Goal: Task Accomplishment & Management: Complete application form

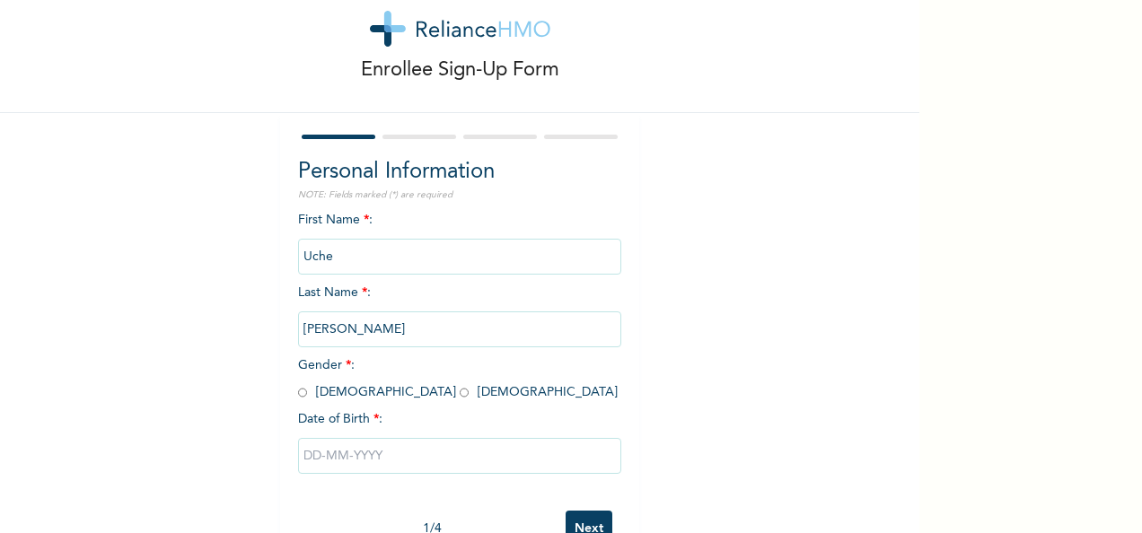
scroll to position [44, 0]
click at [460, 390] on input "radio" at bounding box center [464, 391] width 9 height 17
radio input "true"
click at [351, 458] on input "text" at bounding box center [459, 455] width 323 height 36
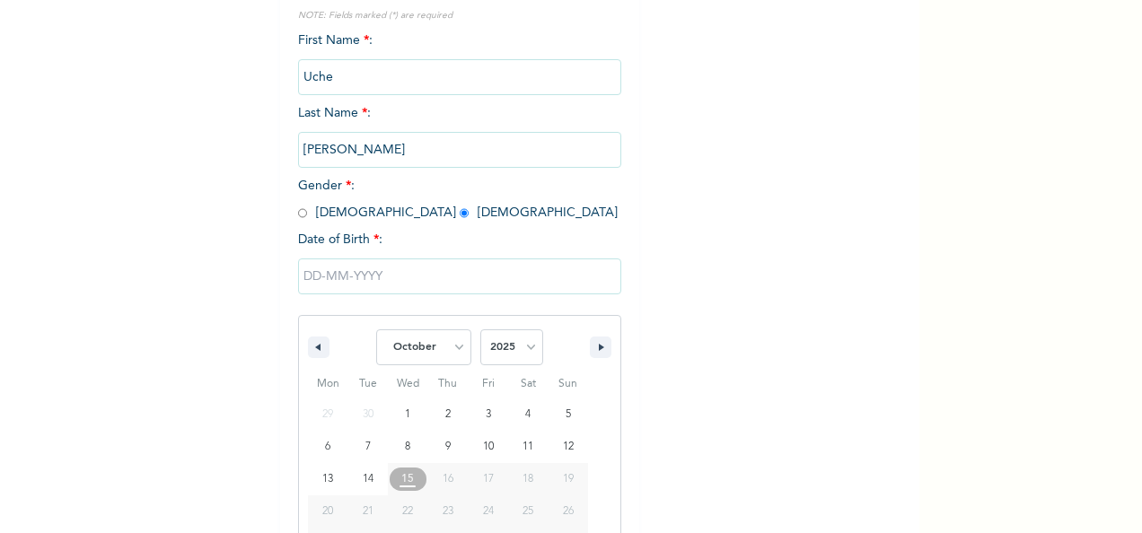
scroll to position [284, 0]
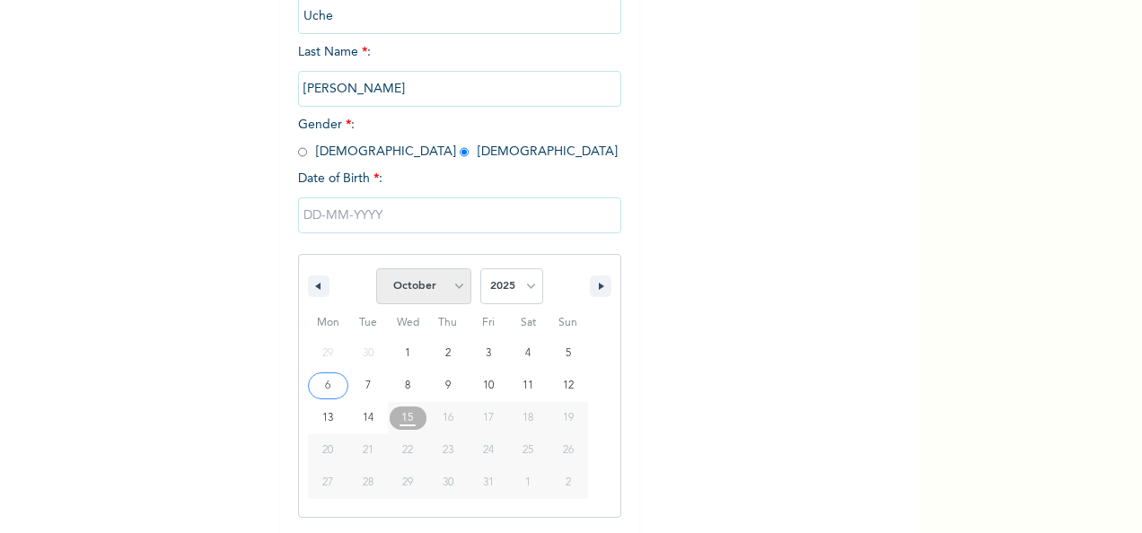
click at [460, 287] on select "January February March April May June July August September October November De…" at bounding box center [423, 286] width 95 height 36
select select "1"
click at [376, 270] on select "January February March April May June July August September October November De…" at bounding box center [423, 286] width 95 height 36
type input "[DATE]"
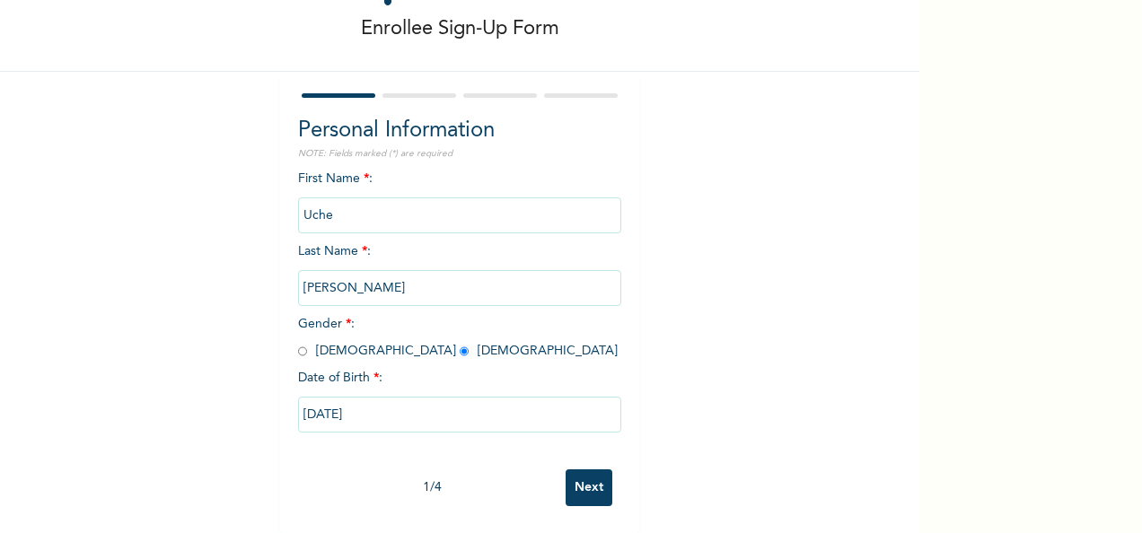
click at [433, 408] on input "[DATE]" at bounding box center [459, 415] width 323 height 36
select select "1"
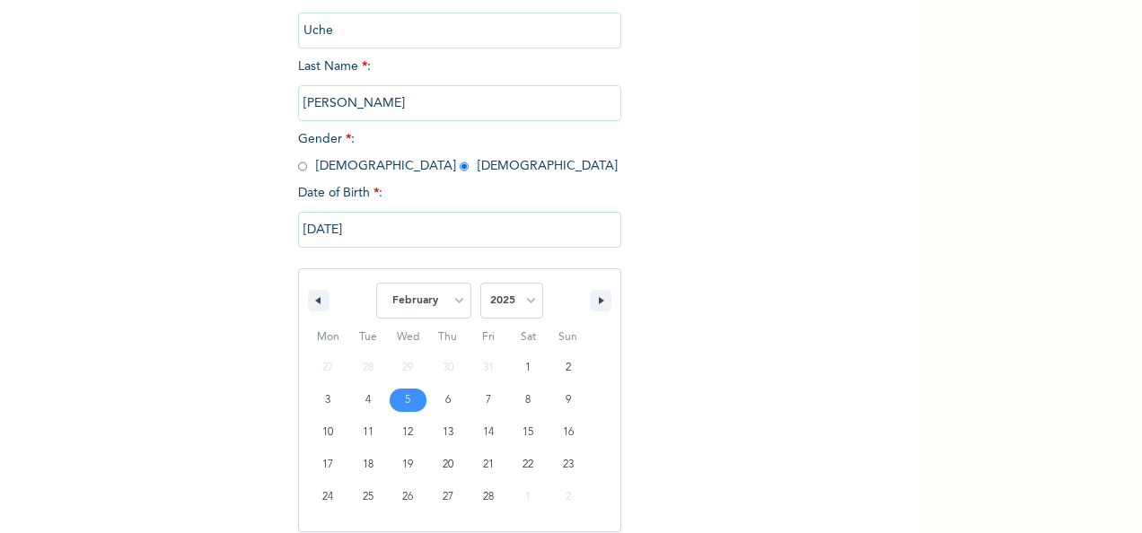
scroll to position [284, 0]
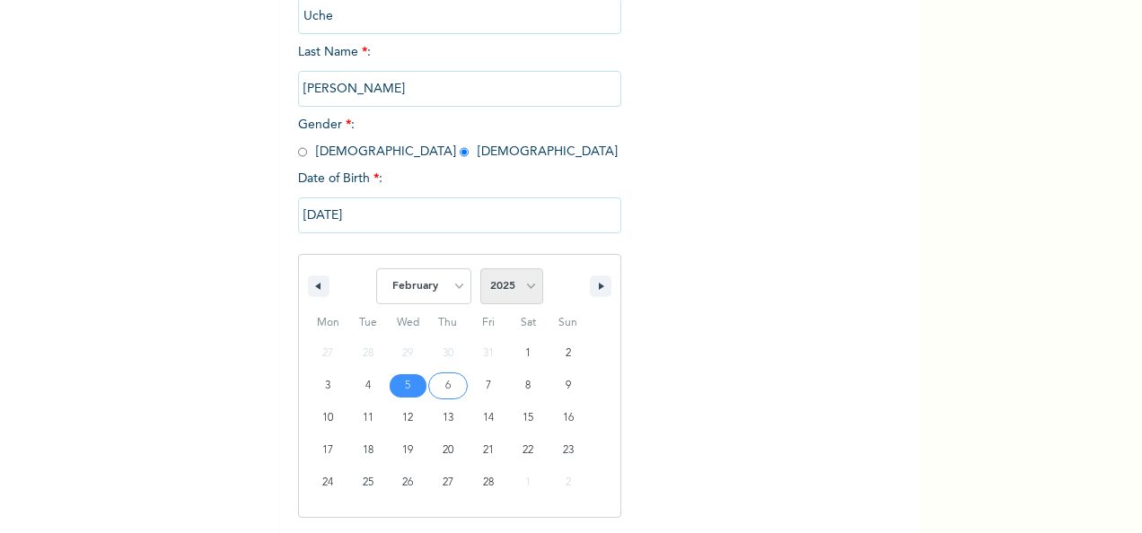
click at [523, 283] on select "2025 2024 2023 2022 2021 2020 2019 2018 2017 2016 2015 2014 2013 2012 2011 2010…" at bounding box center [511, 286] width 63 height 36
select select "1979"
click at [480, 270] on select "2025 2024 2023 2022 2021 2020 2019 2018 2017 2016 2015 2014 2013 2012 2011 2010…" at bounding box center [511, 286] width 63 height 36
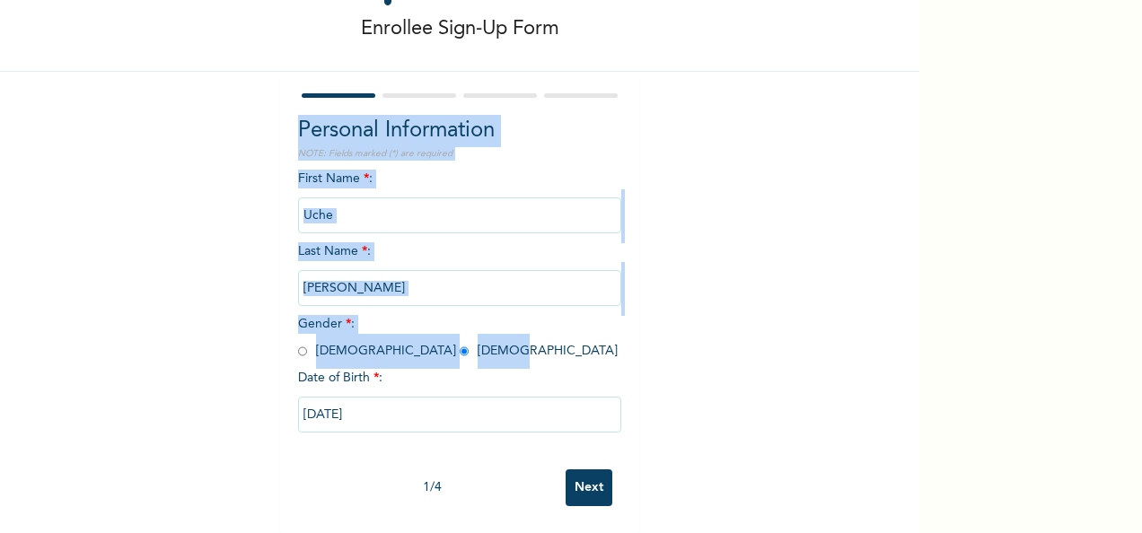
drag, startPoint x: 905, startPoint y: 232, endPoint x: 879, endPoint y: 366, distance: 137.1
click at [879, 366] on div "Enrollee Sign-Up Form Personal Information NOTE: Fields marked (*) are required…" at bounding box center [459, 225] width 919 height 618
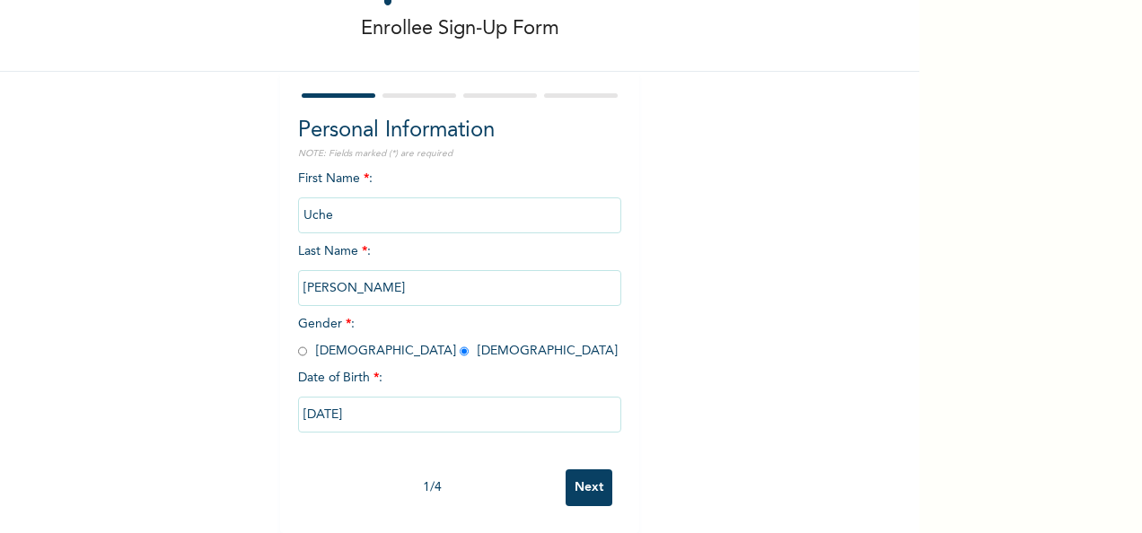
click at [745, 377] on div "Enrollee Sign-Up Form Personal Information NOTE: Fields marked (*) are required…" at bounding box center [459, 225] width 919 height 618
click at [588, 469] on input "Next" at bounding box center [589, 487] width 47 height 37
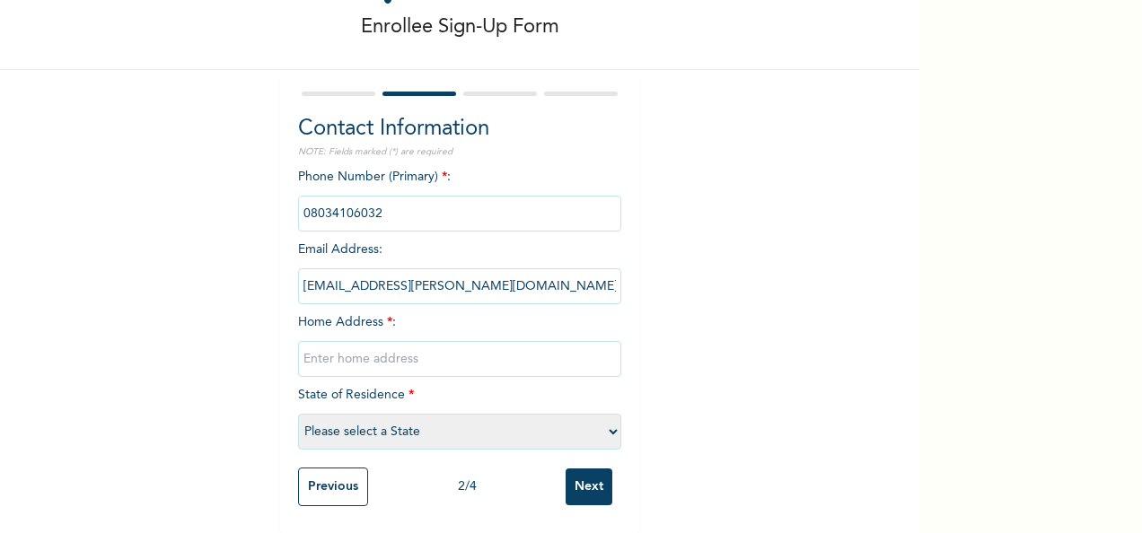
click at [440, 341] on input "text" at bounding box center [459, 359] width 323 height 36
type input "[PERSON_NAME] Place Milverton Estate Osapa"
click at [472, 433] on select "Please select a State [PERSON_NAME] (FCT) [PERSON_NAME] Ibom [GEOGRAPHIC_DATA] …" at bounding box center [459, 432] width 323 height 36
select select "25"
click at [298, 414] on select "Please select a State [PERSON_NAME] (FCT) [PERSON_NAME] Ibom [GEOGRAPHIC_DATA] …" at bounding box center [459, 432] width 323 height 36
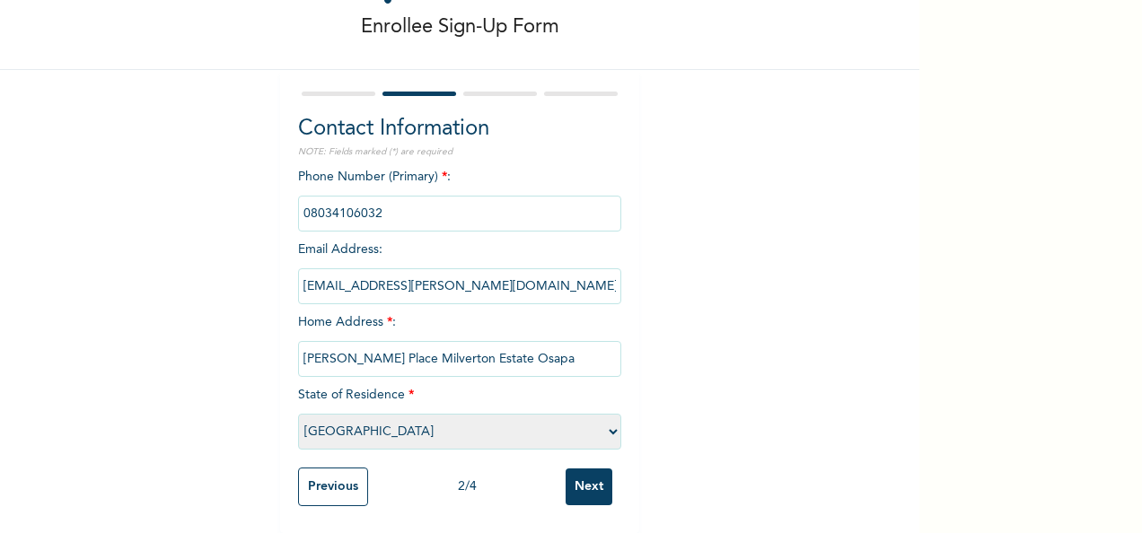
click at [591, 487] on input "Next" at bounding box center [589, 487] width 47 height 37
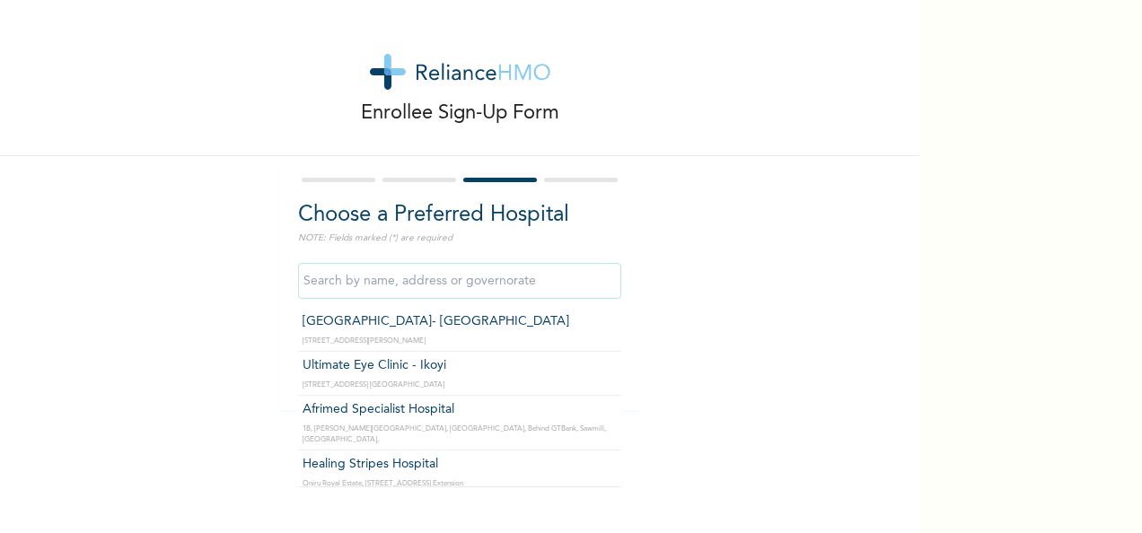
click at [531, 293] on input "text" at bounding box center [459, 281] width 323 height 36
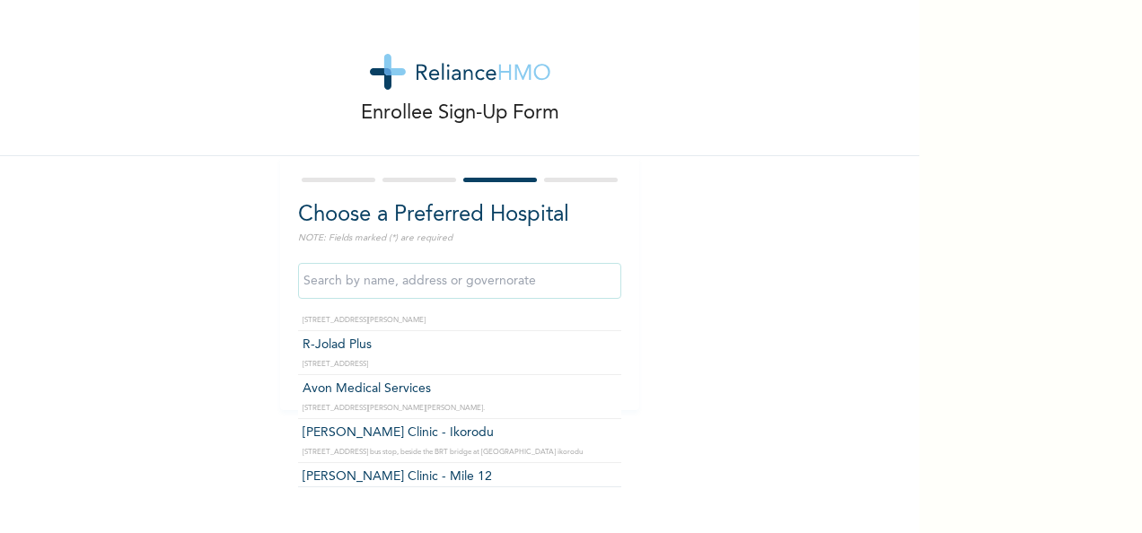
scroll to position [215, 0]
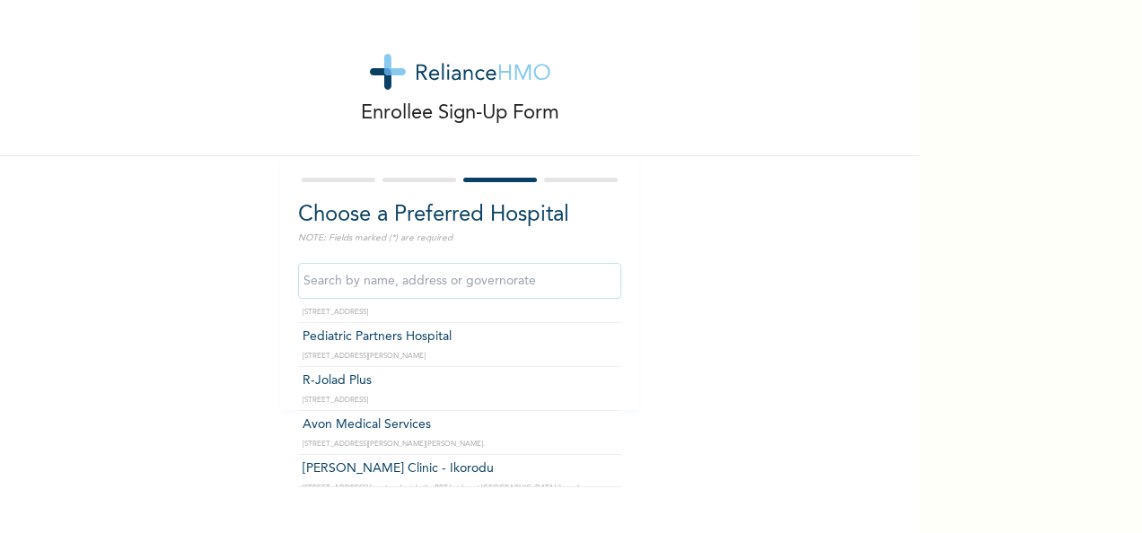
type input "Pediatric Partners Hospital"
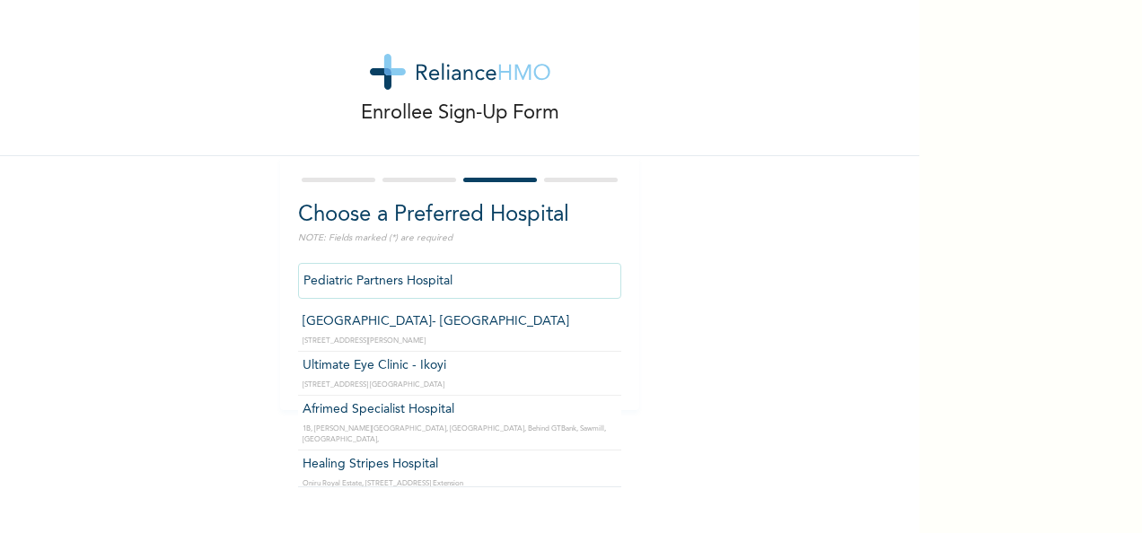
click at [564, 285] on input "Pediatric Partners Hospital" at bounding box center [459, 281] width 323 height 36
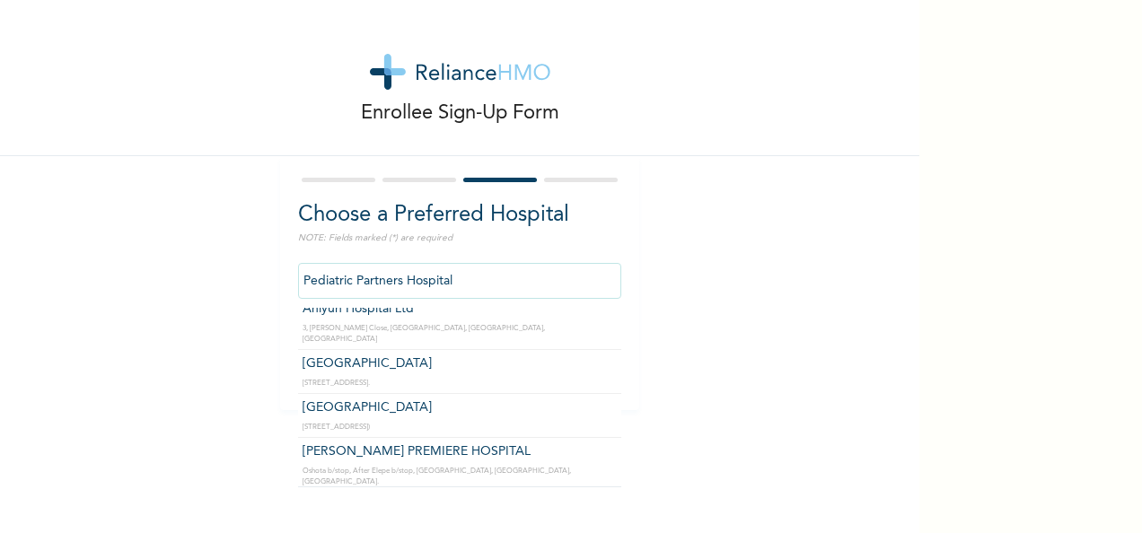
scroll to position [1004, 0]
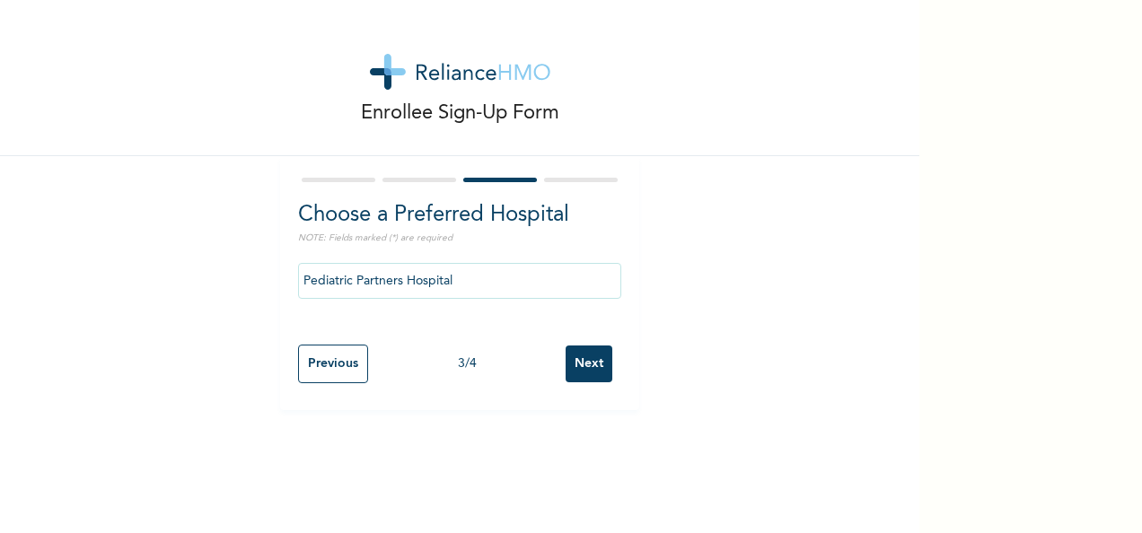
click at [686, 373] on div "Enrollee Sign-Up Form Choose a Preferred Hospital NOTE: Fields marked (*) are r…" at bounding box center [459, 205] width 919 height 410
click at [595, 373] on input "Next" at bounding box center [589, 364] width 47 height 37
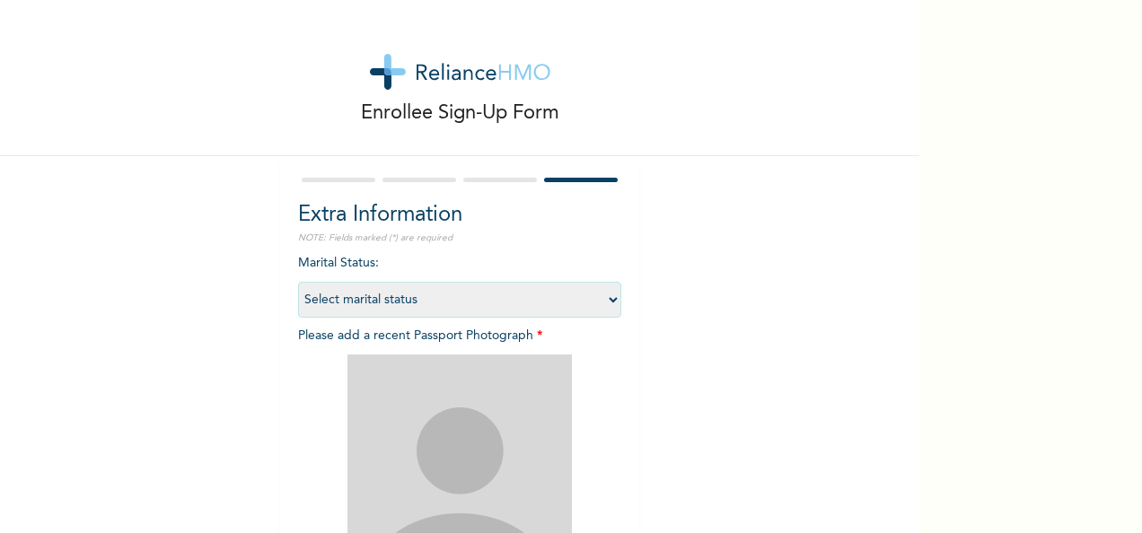
click at [603, 306] on select "Select marital status [DEMOGRAPHIC_DATA] Married [DEMOGRAPHIC_DATA] Widow/[DEMO…" at bounding box center [459, 300] width 323 height 36
select select "1"
click at [298, 282] on select "Select marital status [DEMOGRAPHIC_DATA] Married [DEMOGRAPHIC_DATA] Widow/[DEMO…" at bounding box center [459, 300] width 323 height 36
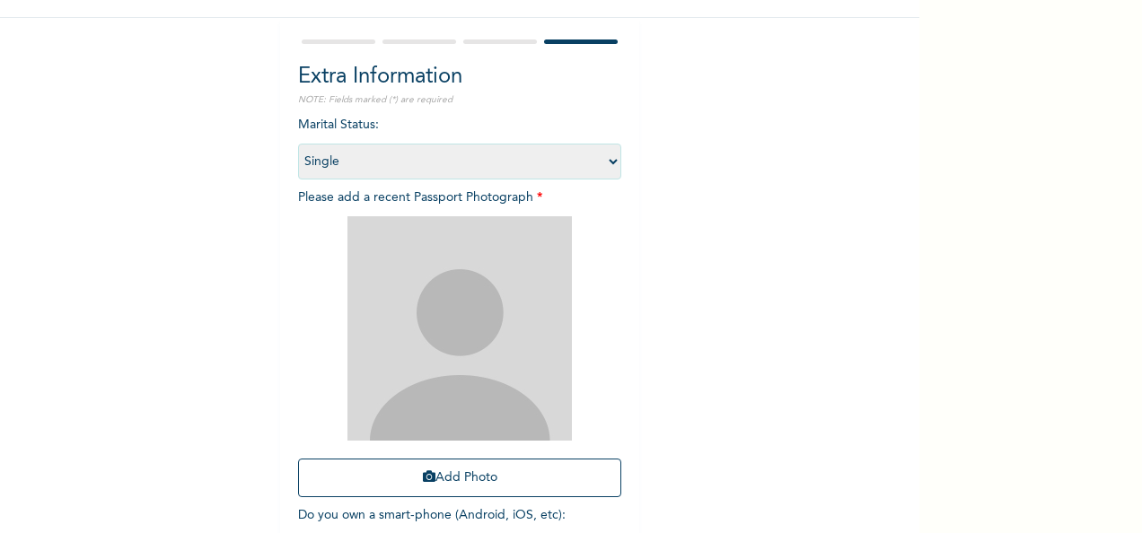
scroll to position [255, 0]
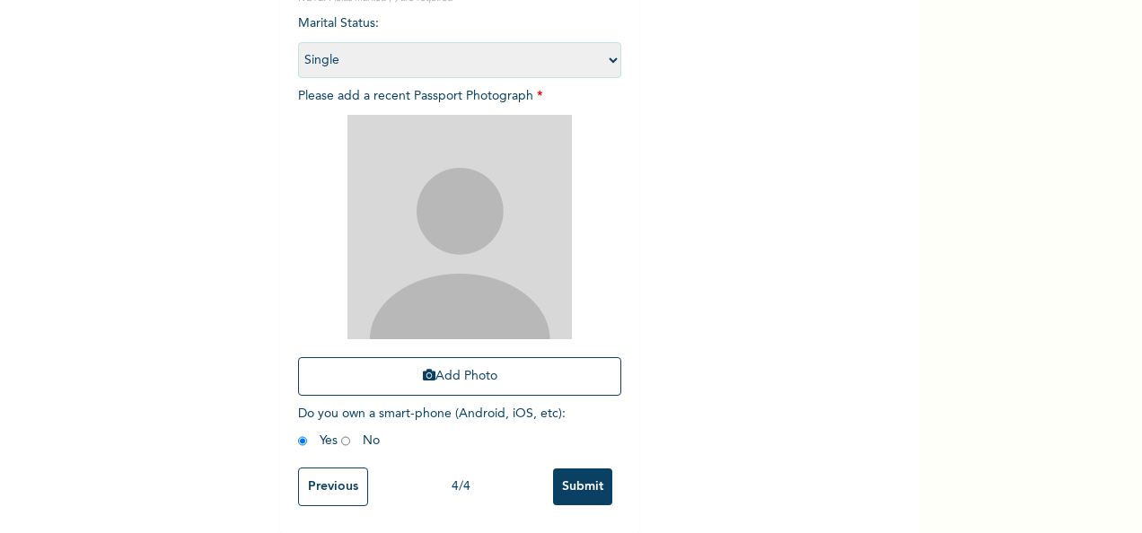
click at [567, 470] on input "Submit" at bounding box center [582, 487] width 59 height 37
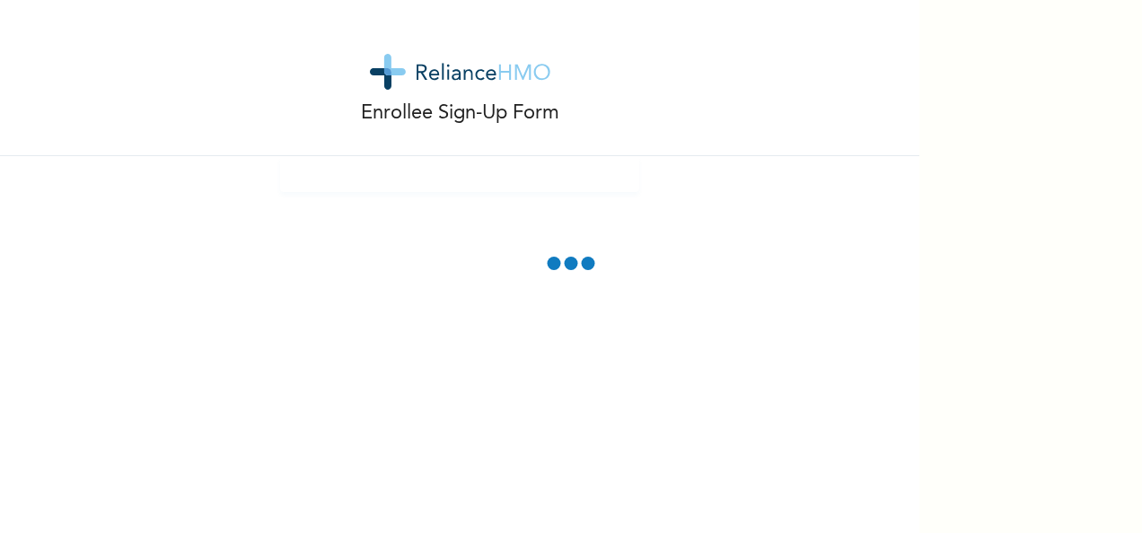
scroll to position [154, 0]
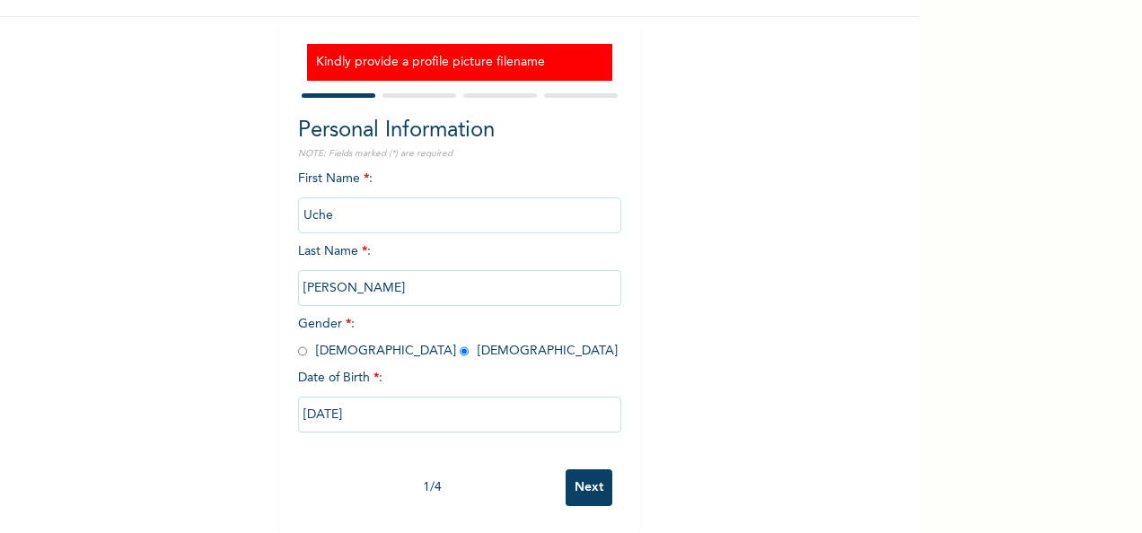
click at [571, 469] on input "Next" at bounding box center [589, 487] width 47 height 37
select select "25"
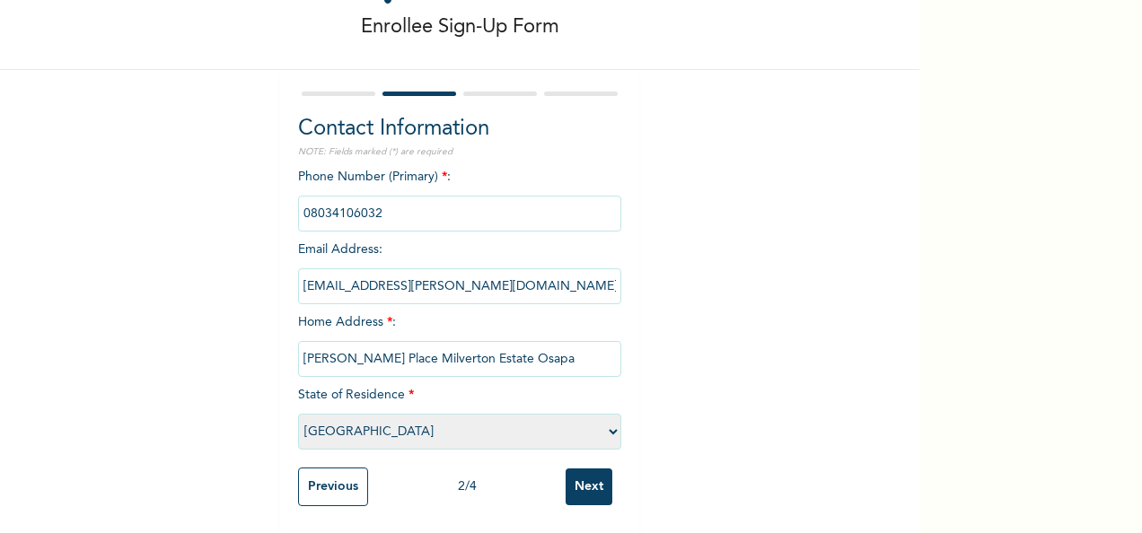
scroll to position [102, 0]
click at [578, 471] on input "Next" at bounding box center [589, 487] width 47 height 37
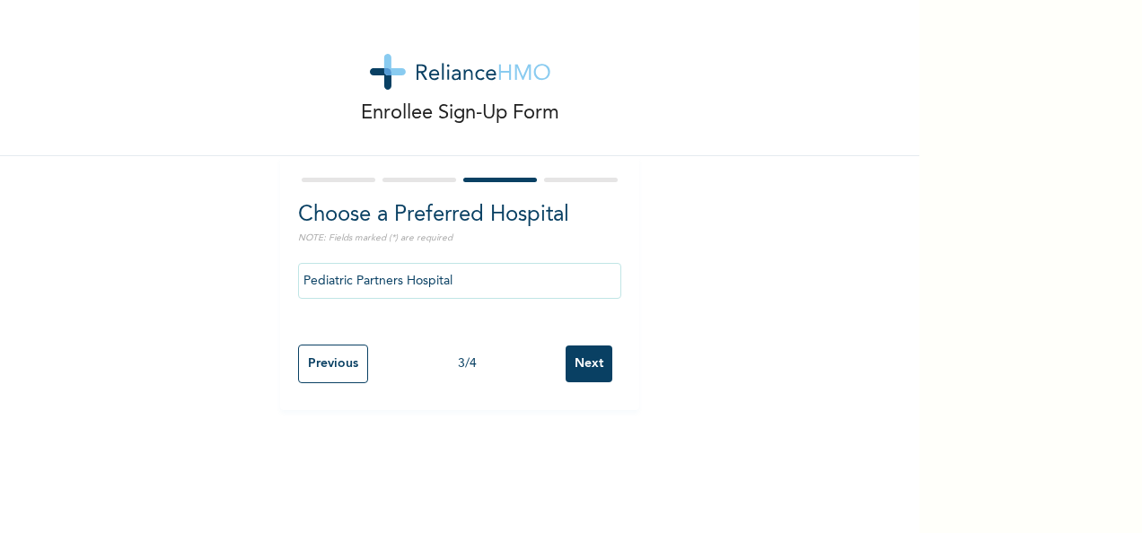
click at [580, 348] on input "Next" at bounding box center [589, 364] width 47 height 37
select select "1"
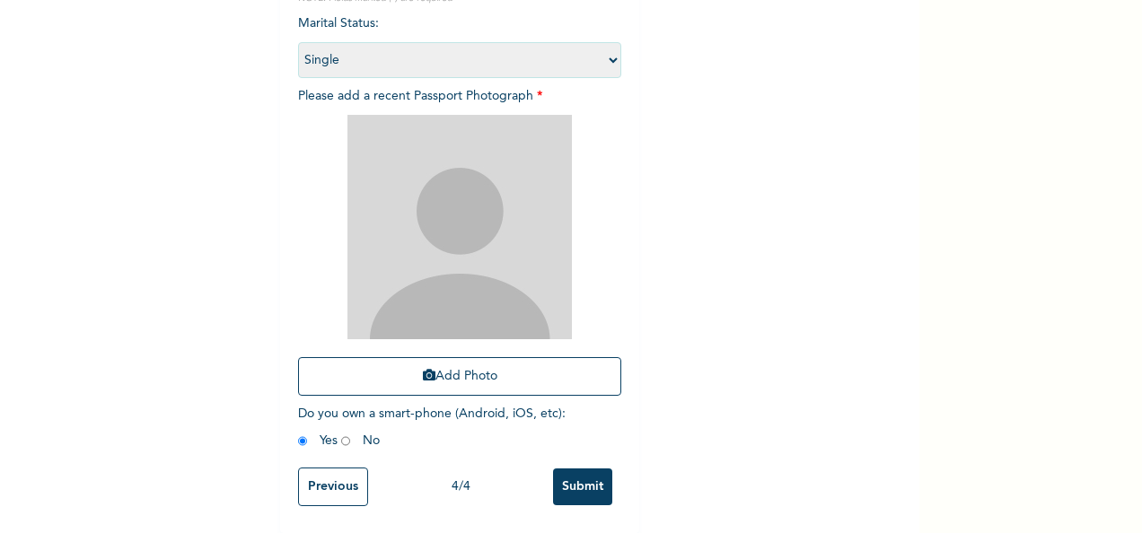
scroll to position [199, 0]
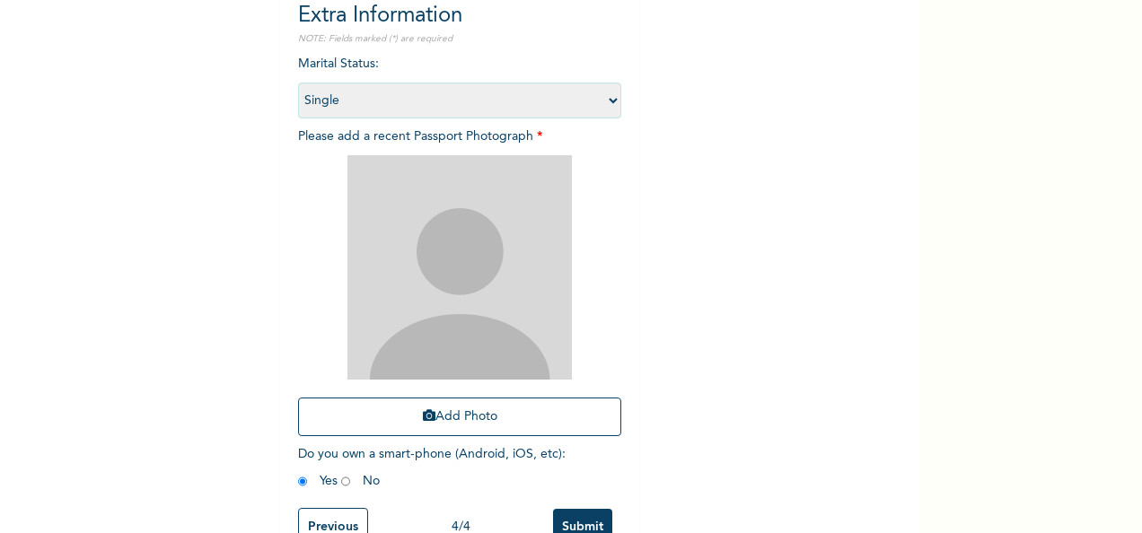
click at [311, 512] on input "Previous" at bounding box center [333, 527] width 70 height 39
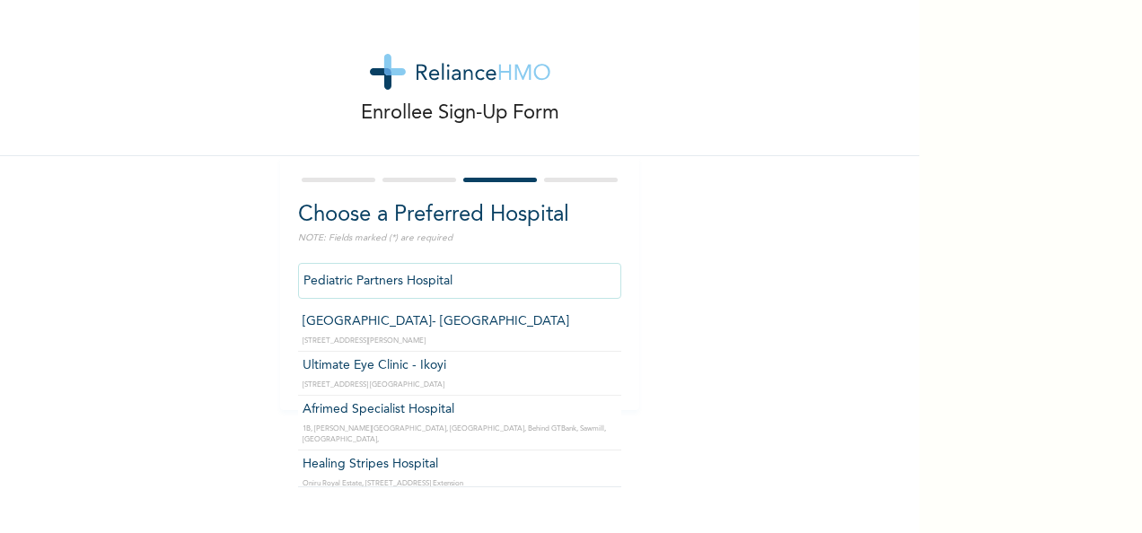
click at [521, 273] on input "Pediatric Partners Hospital" at bounding box center [459, 281] width 323 height 36
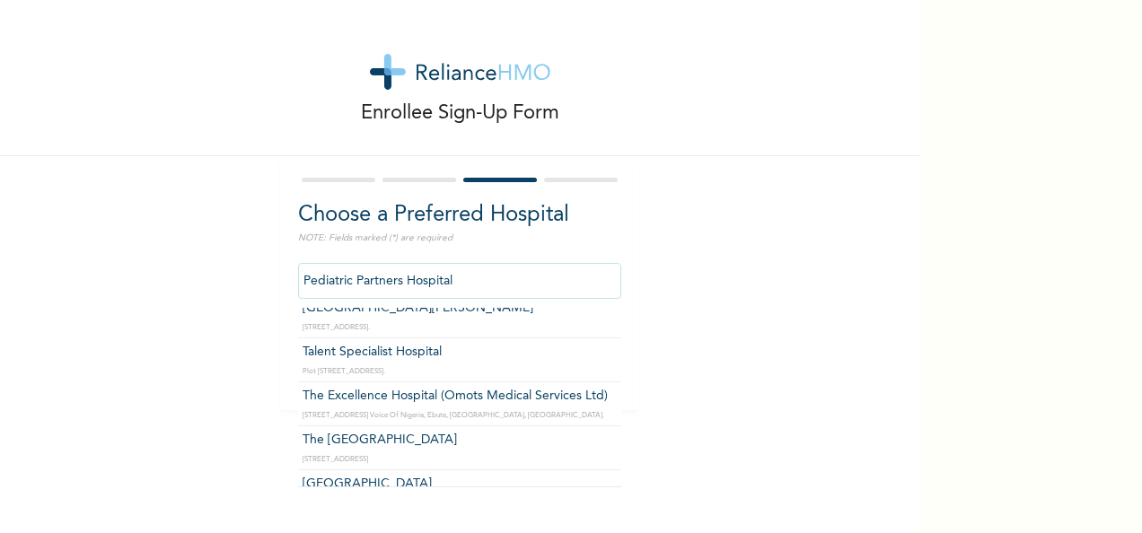
scroll to position [2465, 0]
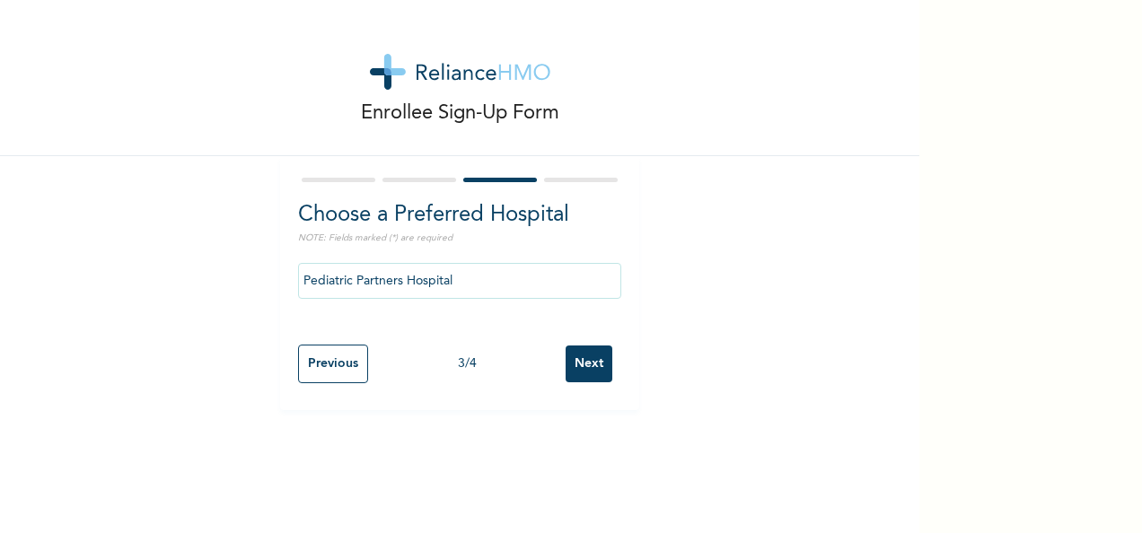
click at [668, 416] on div "Enrollee Sign-Up Form Choose a Preferred Hospital NOTE: Fields marked (*) are r…" at bounding box center [459, 266] width 919 height 533
click at [585, 372] on input "Next" at bounding box center [589, 364] width 47 height 37
select select "1"
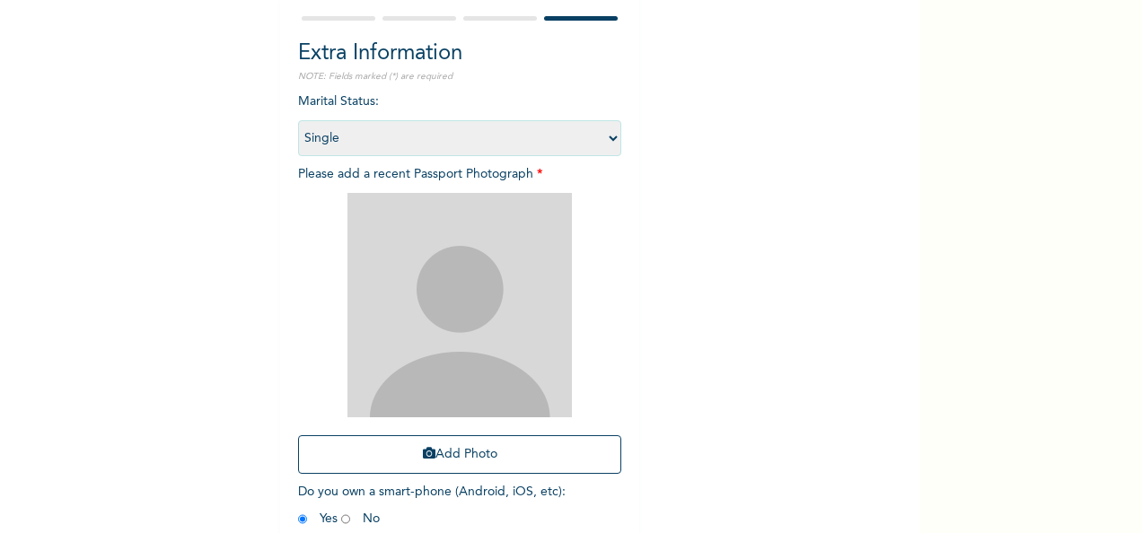
scroll to position [255, 0]
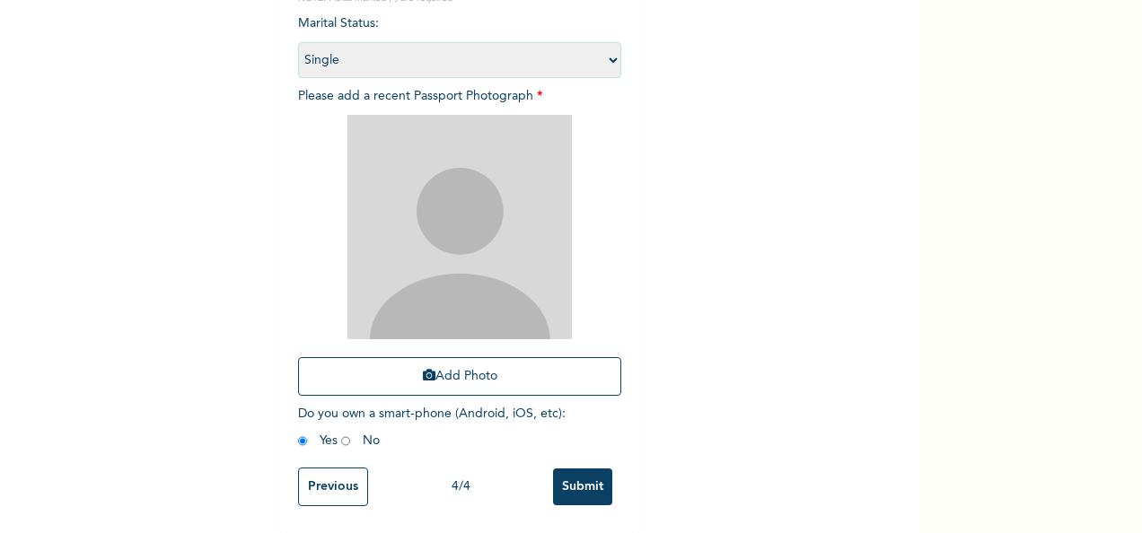
click at [334, 475] on input "Previous" at bounding box center [333, 487] width 70 height 39
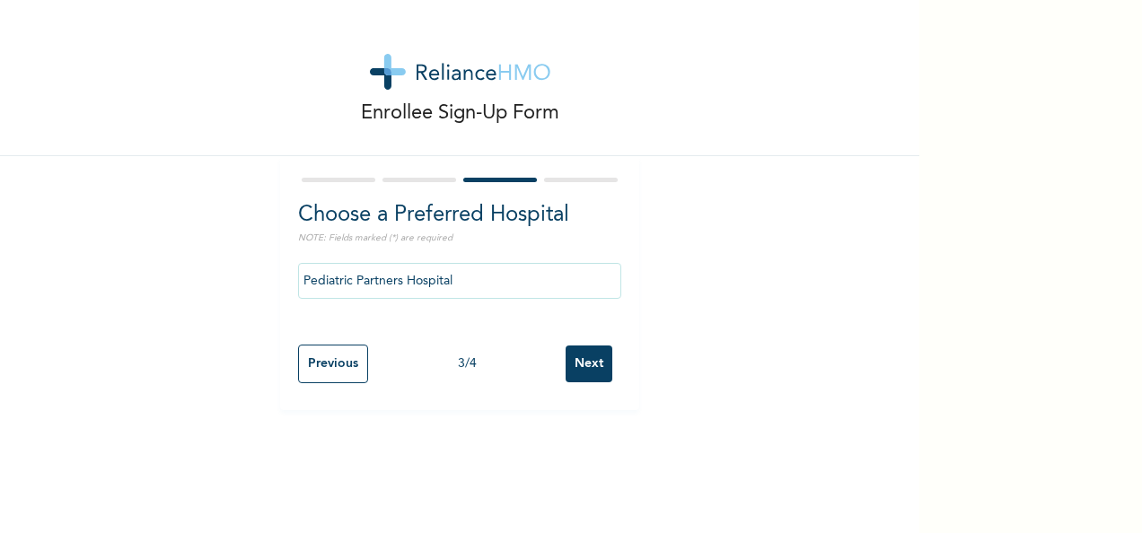
scroll to position [0, 0]
click at [330, 371] on input "Previous" at bounding box center [333, 364] width 70 height 39
select select "25"
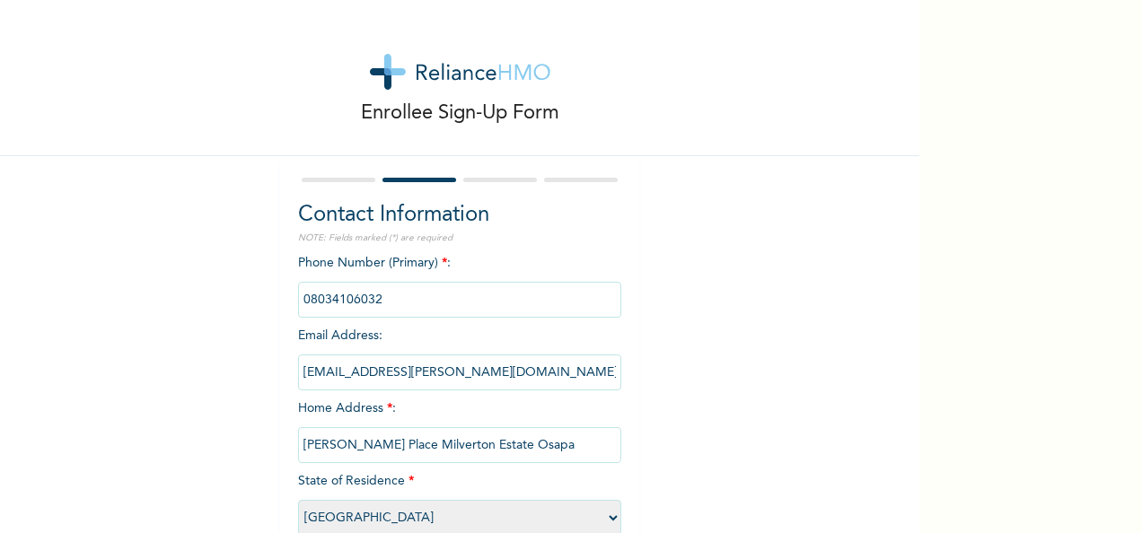
click at [913, 267] on div "Enrollee Sign-Up Form Contact Information NOTE: Fields marked (*) are required …" at bounding box center [571, 266] width 1142 height 533
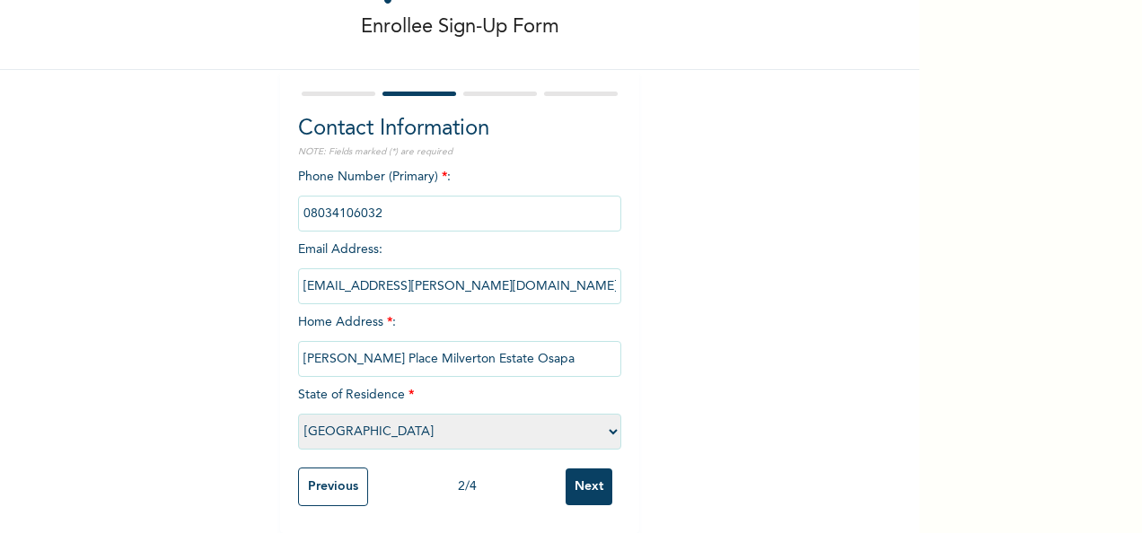
scroll to position [102, 0]
click at [588, 472] on input "Next" at bounding box center [589, 487] width 47 height 37
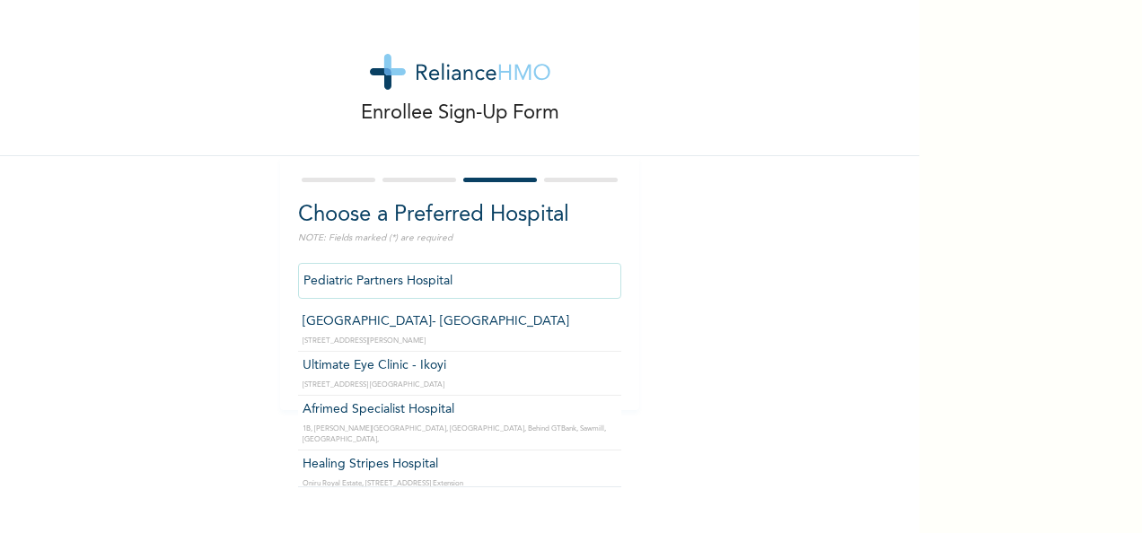
click at [517, 278] on input "Pediatric Partners Hospital" at bounding box center [459, 281] width 323 height 36
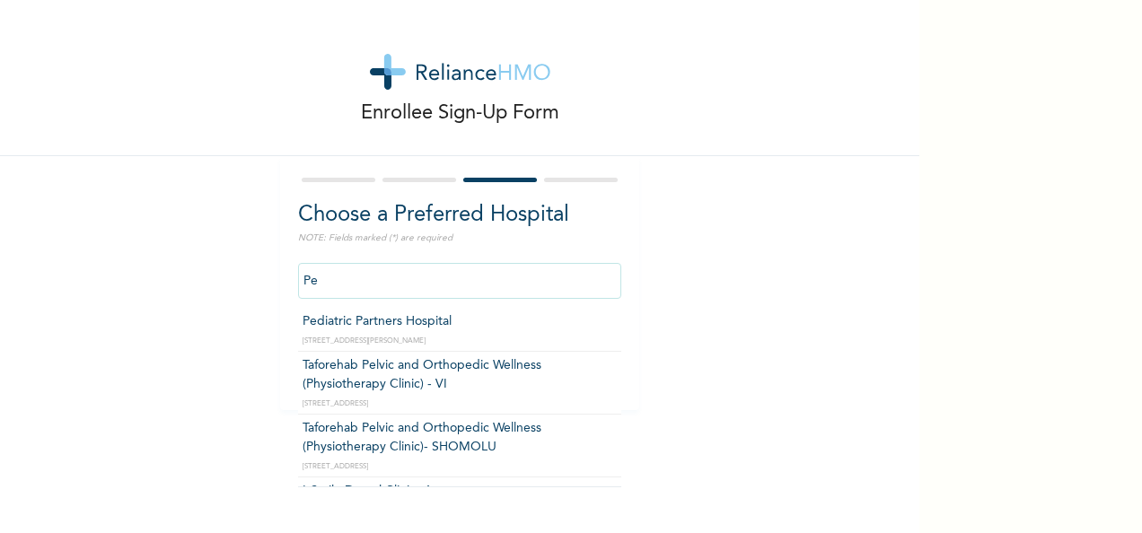
type input "P"
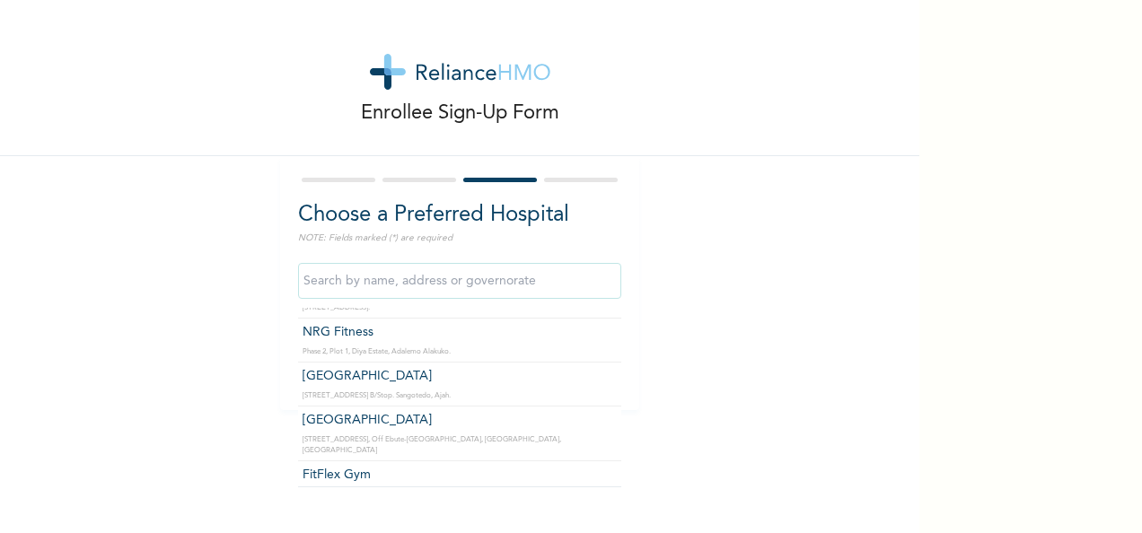
scroll to position [56095, 0]
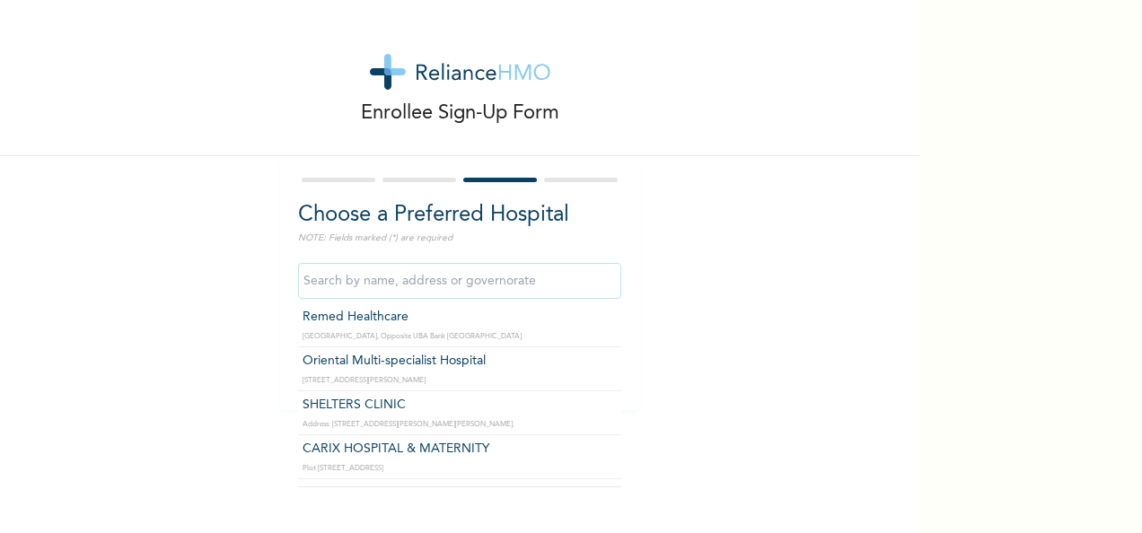
click at [425, 276] on input "text" at bounding box center [459, 281] width 323 height 36
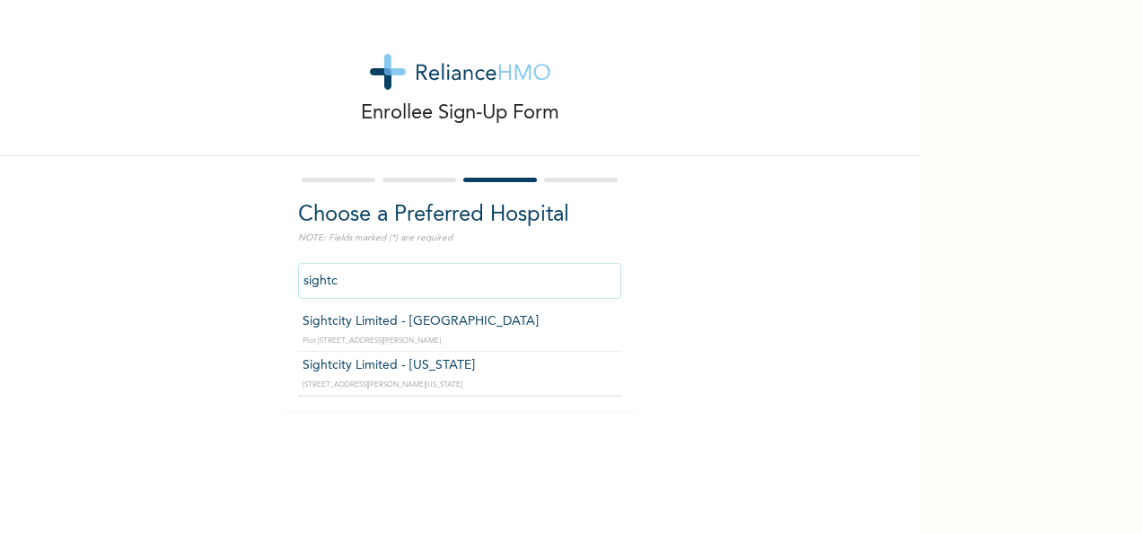
scroll to position [0, 0]
type input "s"
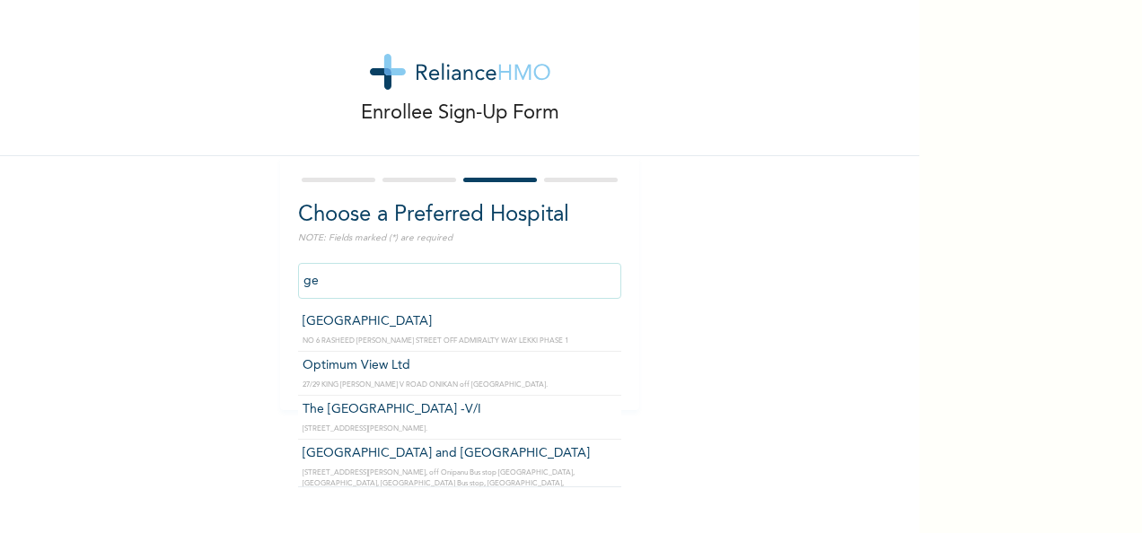
type input "g"
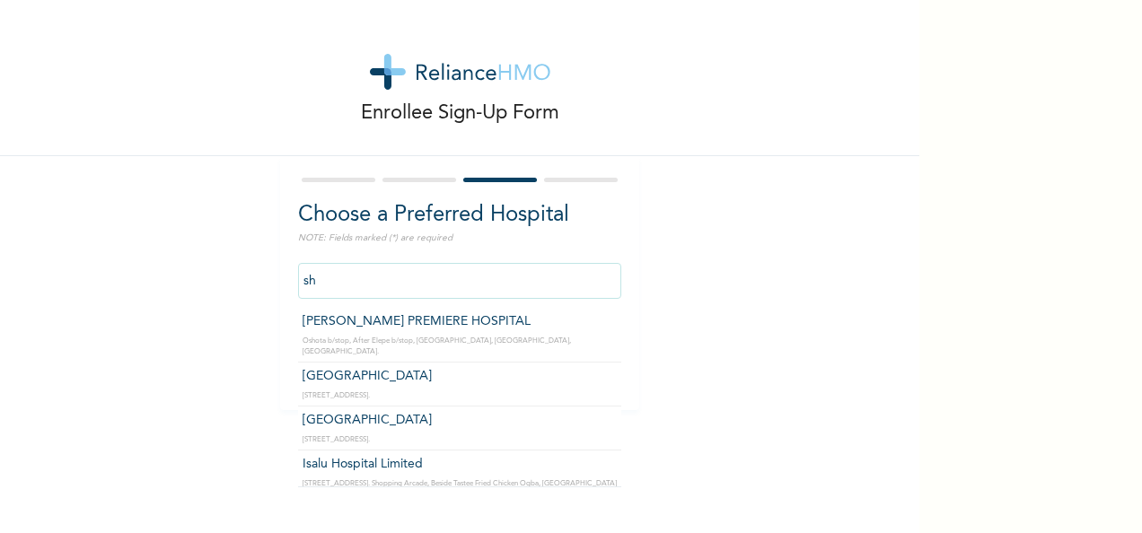
type input "s"
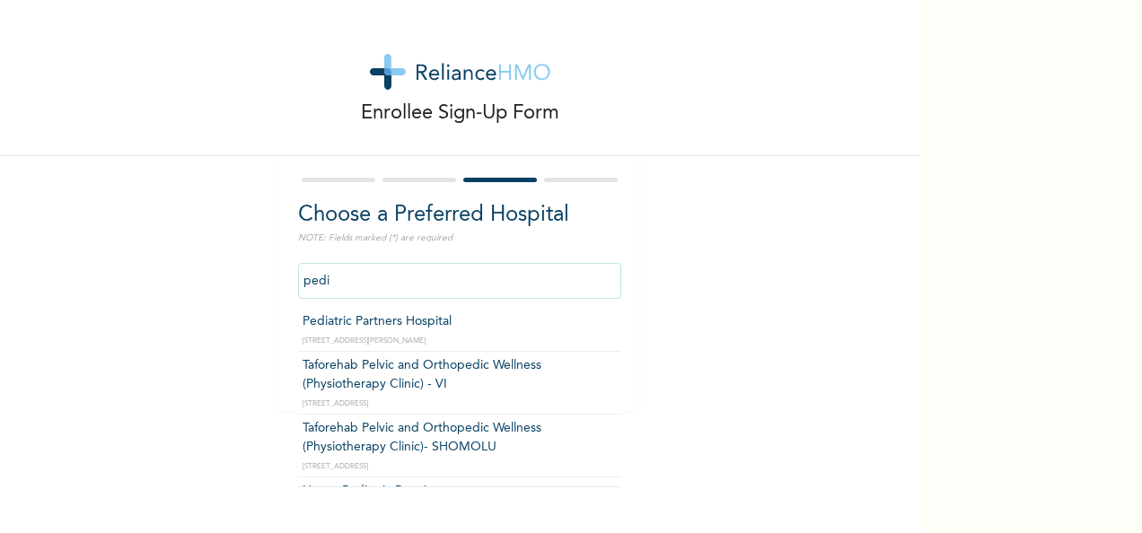
type input "Pediatric Partners Hospital"
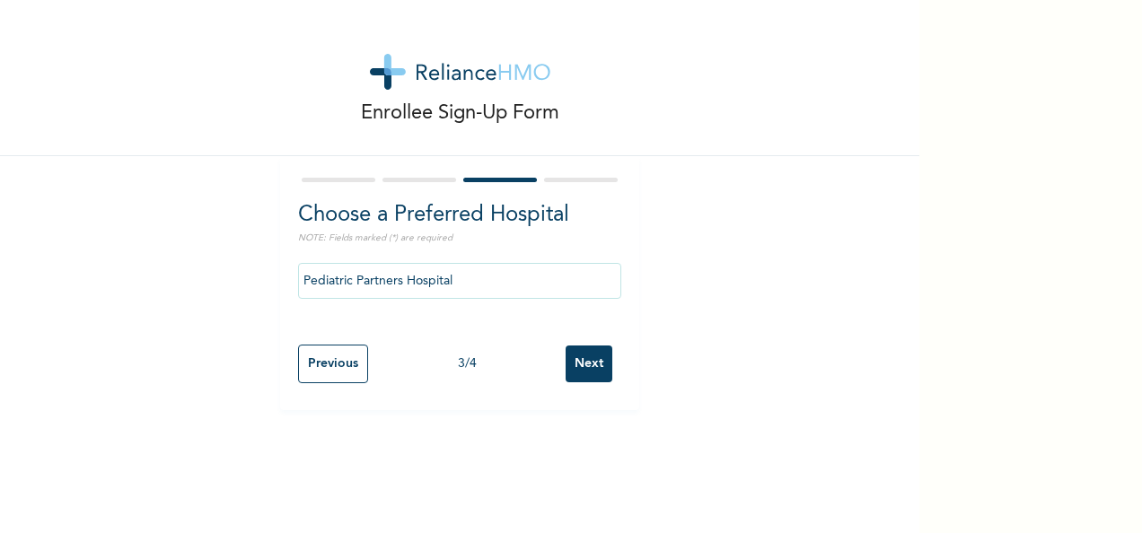
click at [592, 362] on input "Next" at bounding box center [589, 364] width 47 height 37
select select "1"
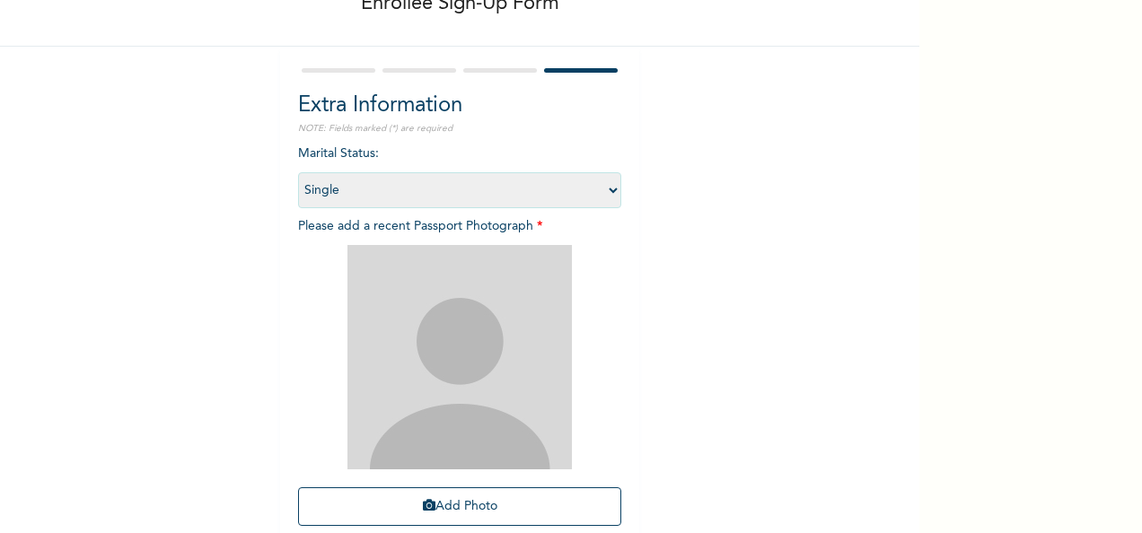
scroll to position [153, 0]
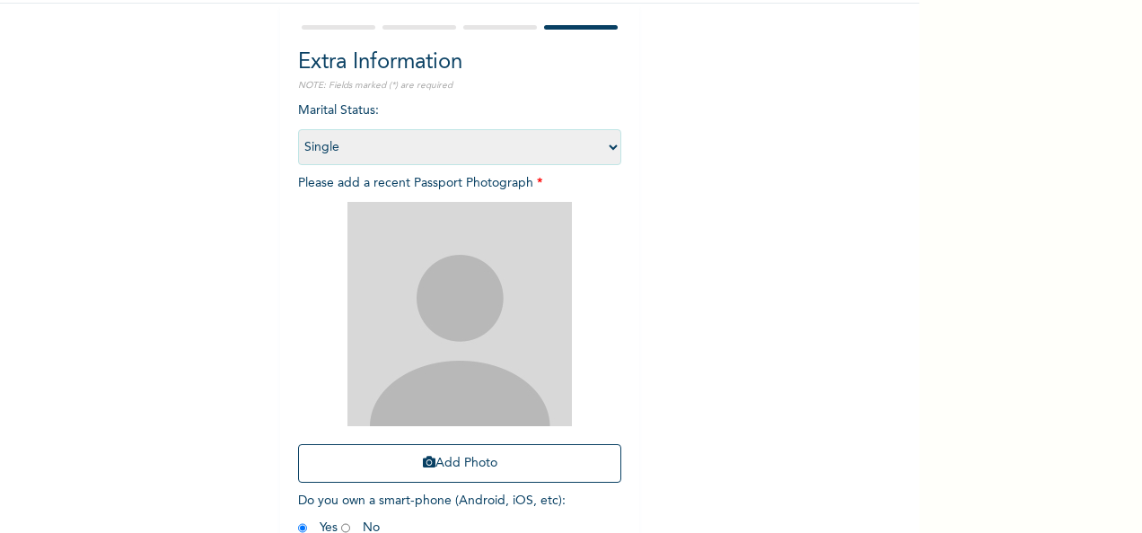
click at [472, 262] on img at bounding box center [459, 314] width 224 height 224
click at [498, 463] on button "Add Photo" at bounding box center [459, 463] width 323 height 39
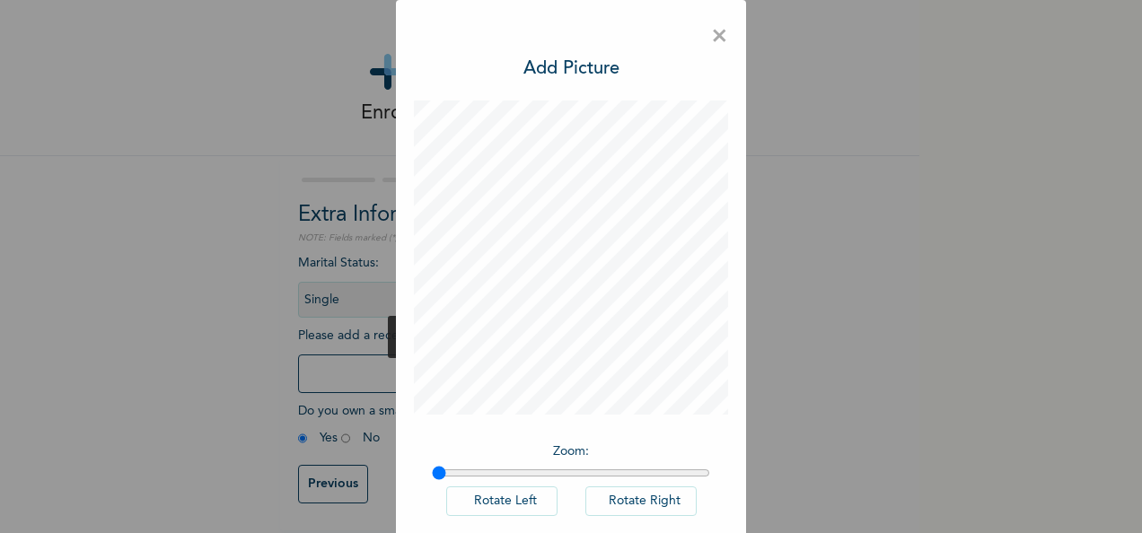
scroll to position [13, 0]
click at [711, 33] on span "×" at bounding box center [719, 37] width 17 height 38
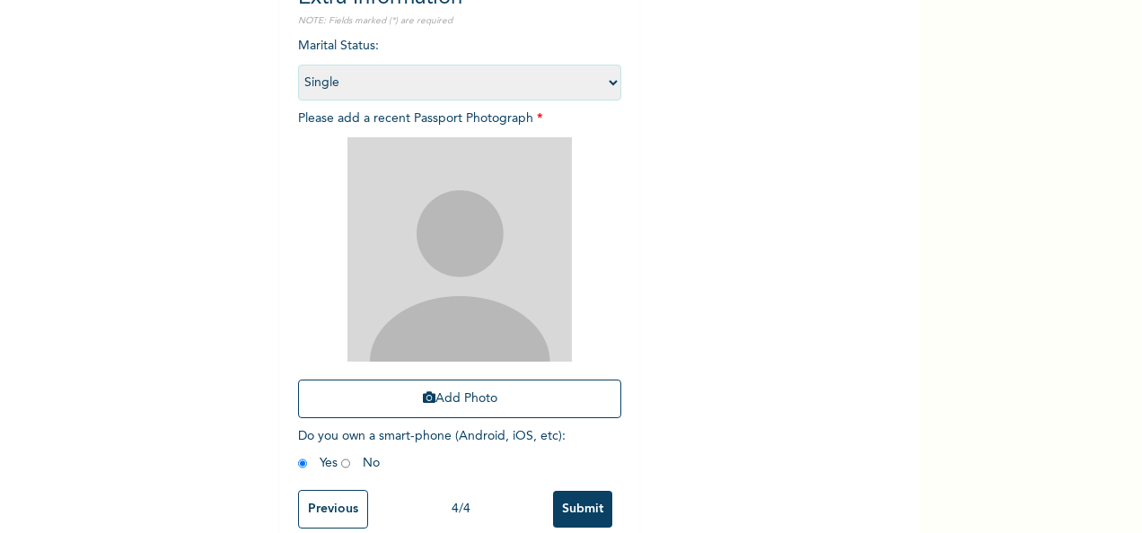
scroll to position [225, 0]
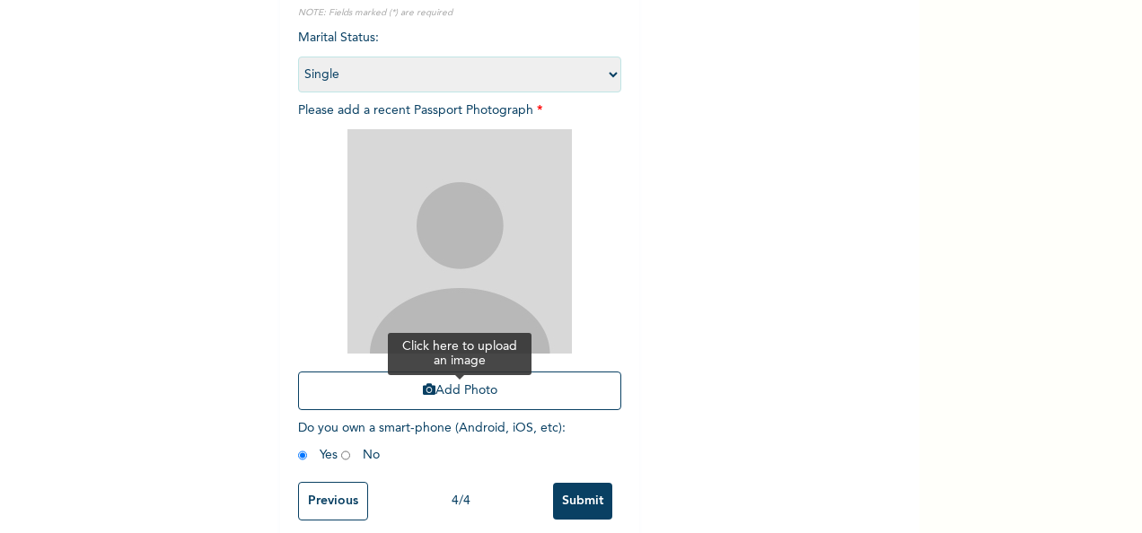
click at [432, 385] on button "Add Photo" at bounding box center [459, 391] width 323 height 39
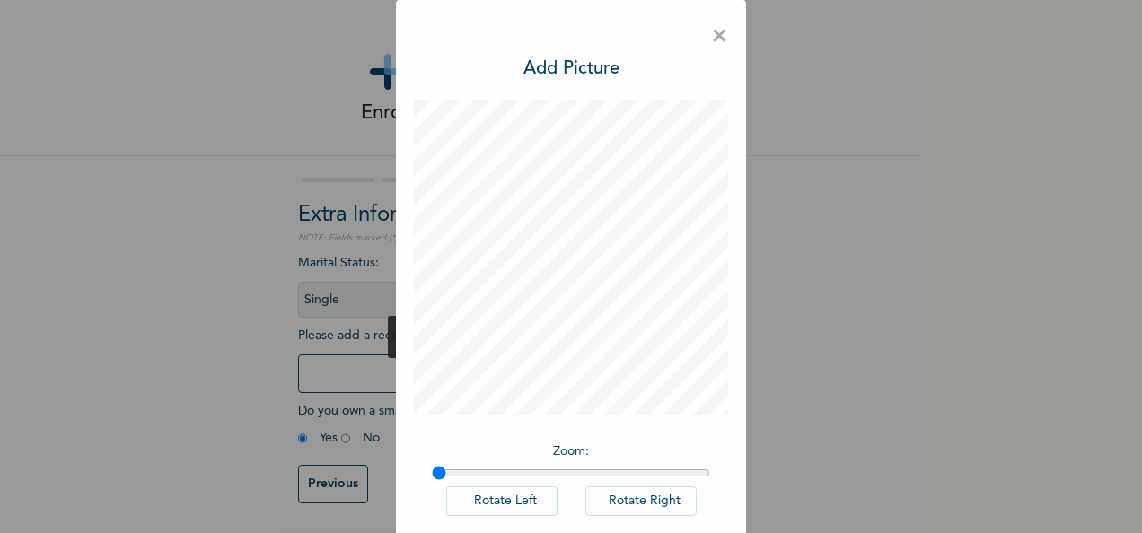
scroll to position [13, 0]
drag, startPoint x: 903, startPoint y: 273, endPoint x: 905, endPoint y: 373, distance: 100.6
click at [905, 373] on div "× Add Picture Zoom : Rotate Left Rotate Right DONE" at bounding box center [571, 266] width 1142 height 533
click at [542, 497] on button "Rotate Left" at bounding box center [501, 502] width 111 height 30
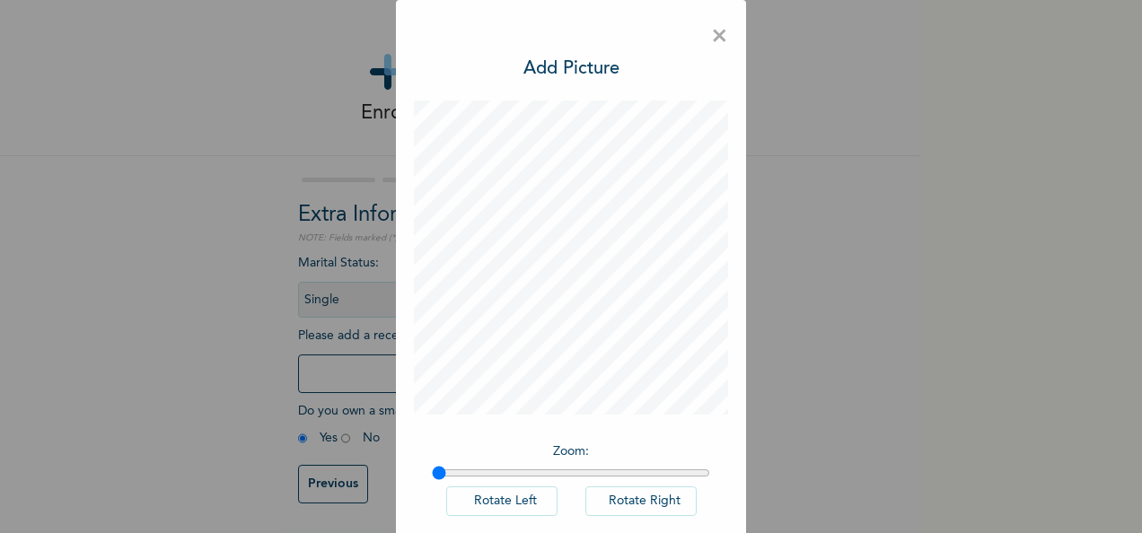
click at [542, 497] on button "Rotate Left" at bounding box center [501, 502] width 111 height 30
type input "1"
drag, startPoint x: 442, startPoint y: 470, endPoint x: 421, endPoint y: 483, distance: 24.2
click at [432, 480] on input "range" at bounding box center [571, 473] width 278 height 14
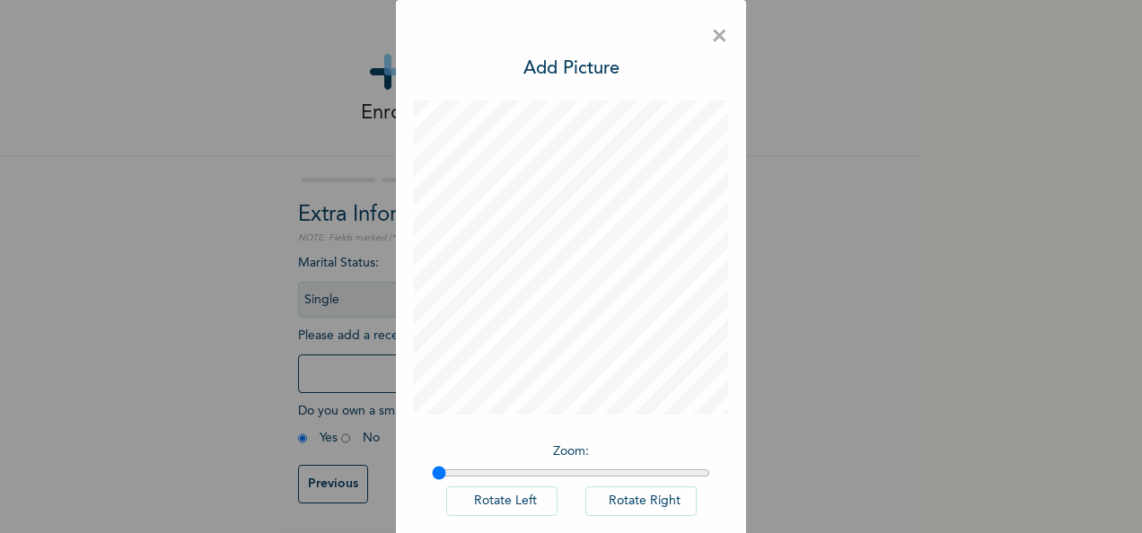
click at [570, 66] on h3 "Add Picture" at bounding box center [571, 69] width 96 height 27
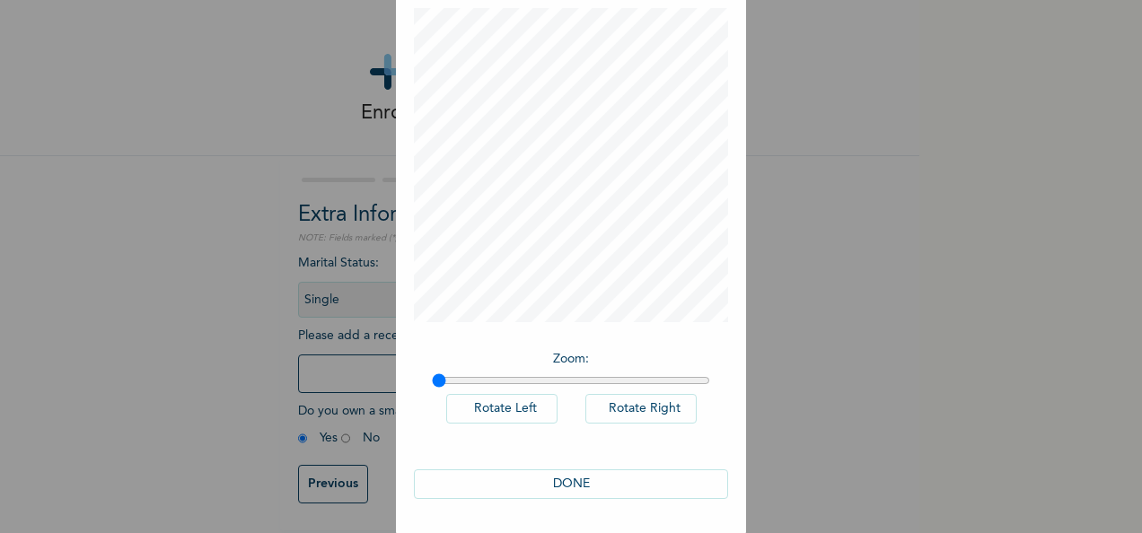
click at [566, 476] on button "DONE" at bounding box center [571, 484] width 314 height 30
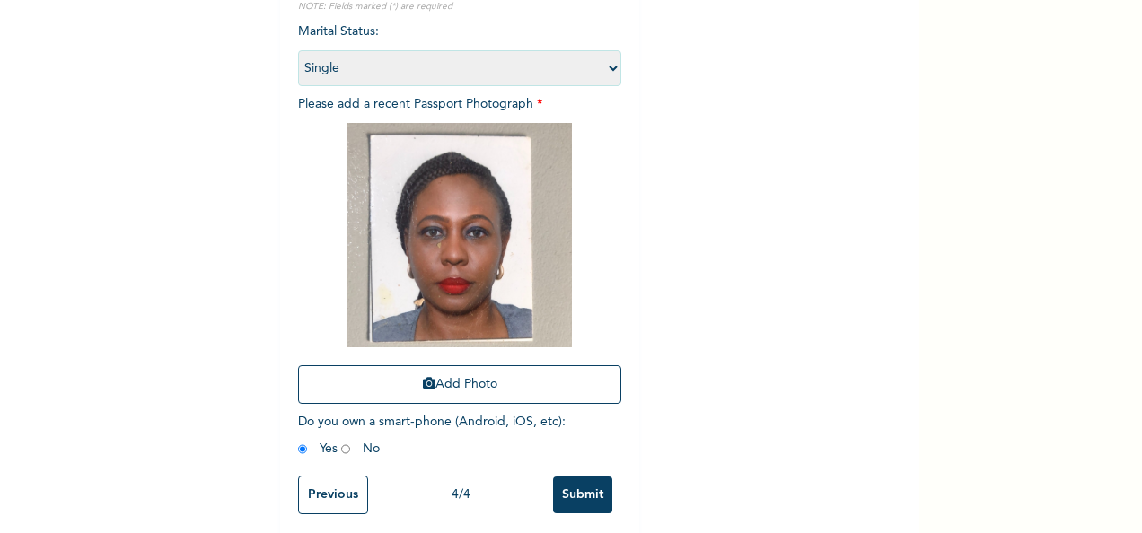
scroll to position [255, 0]
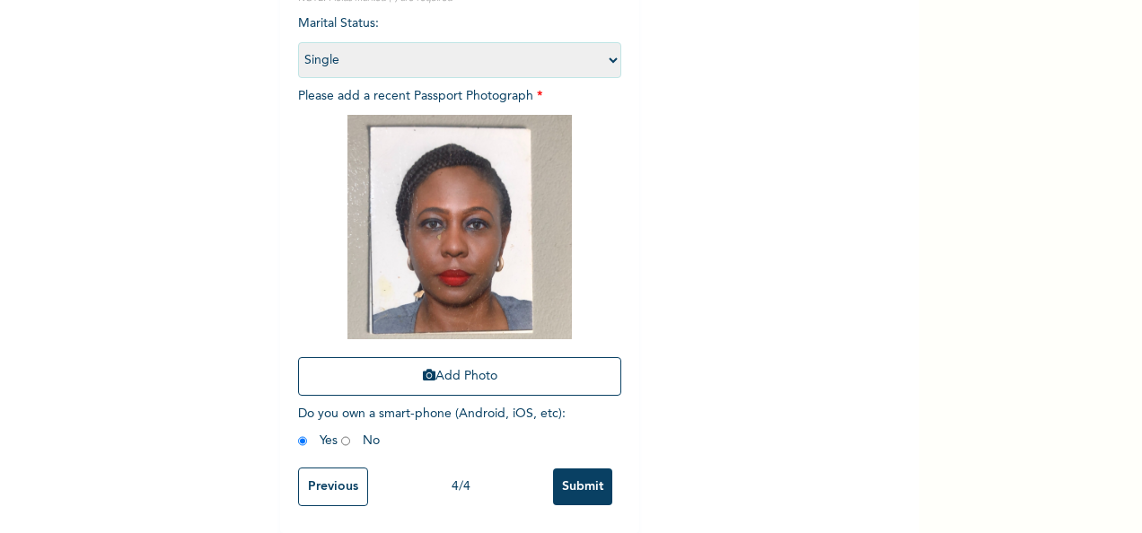
click at [311, 471] on input "Previous" at bounding box center [333, 487] width 70 height 39
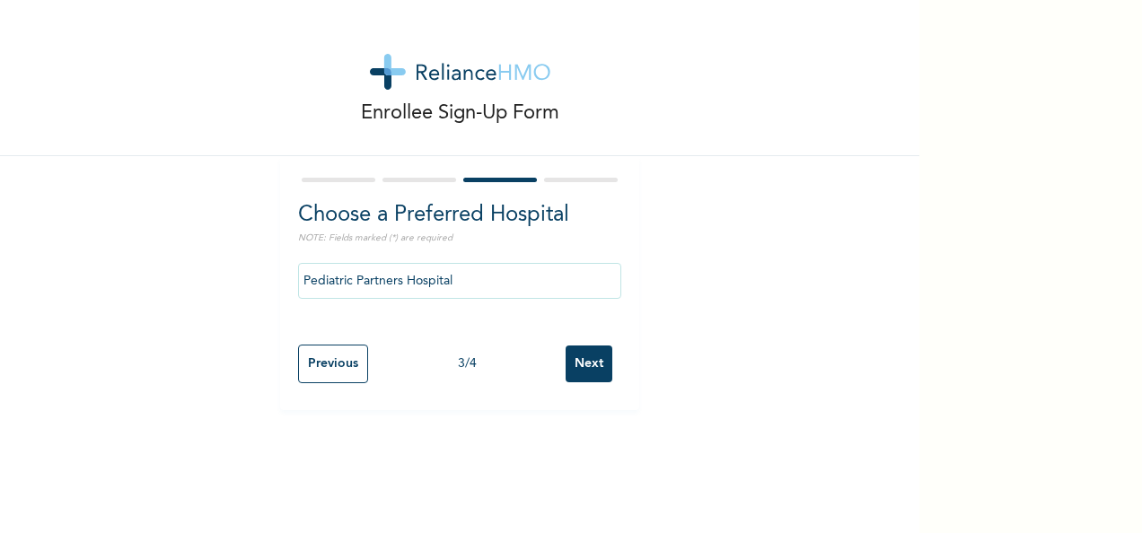
scroll to position [0, 0]
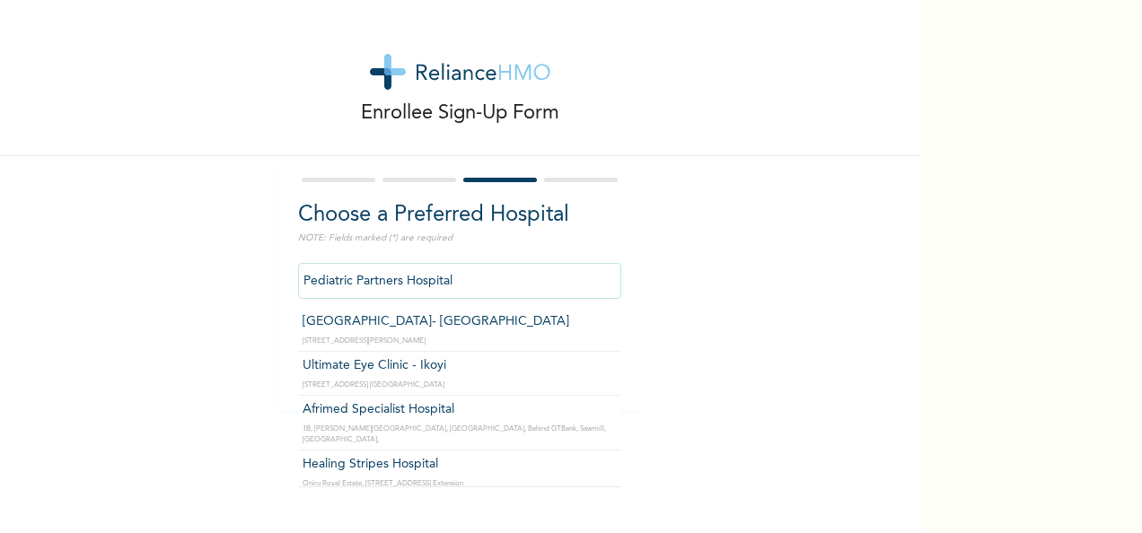
click at [478, 286] on input "Pediatric Partners Hospital" at bounding box center [459, 281] width 323 height 36
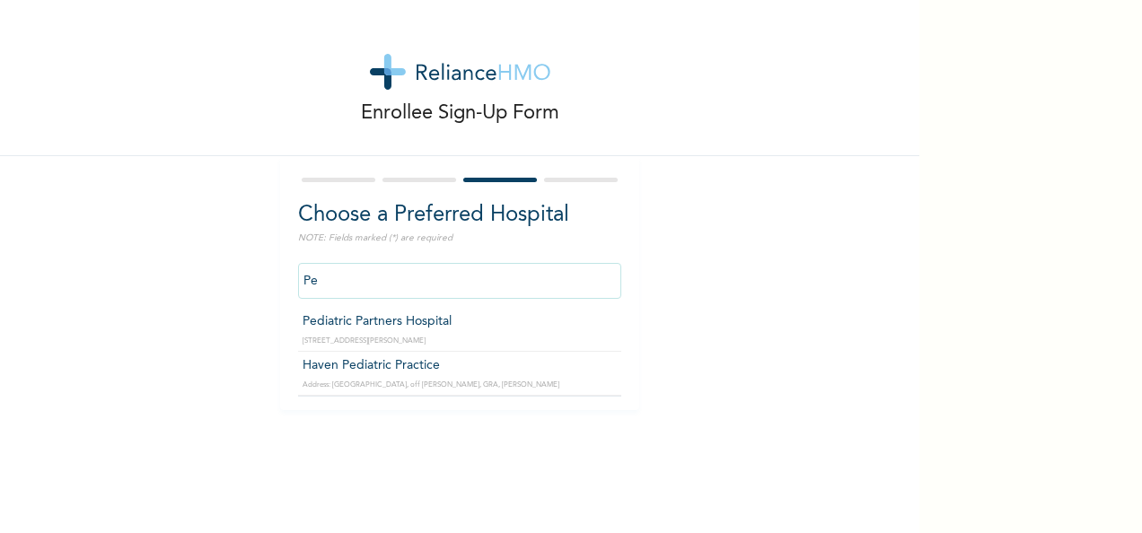
type input "P"
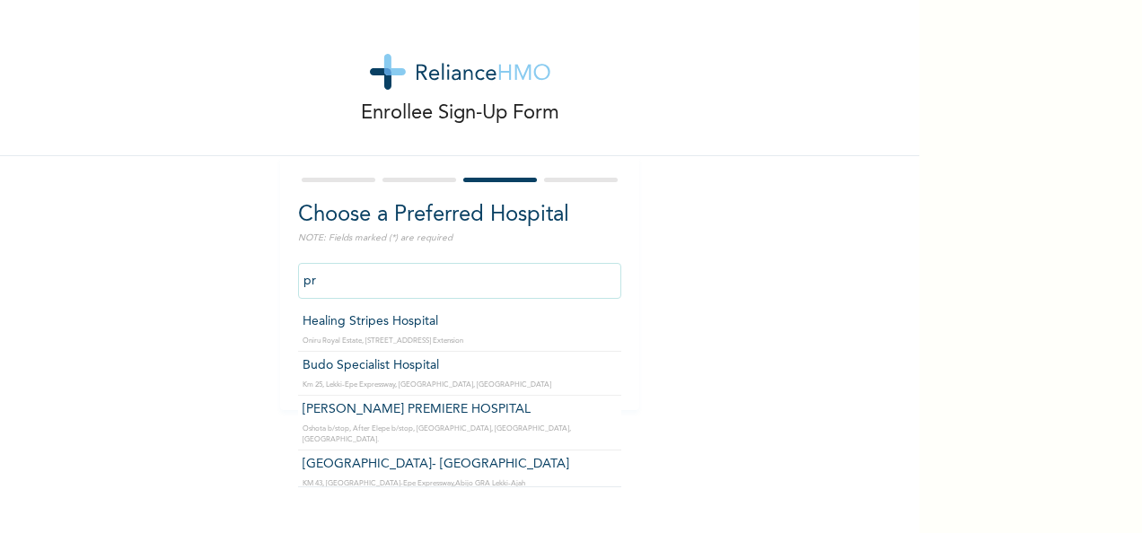
type input "p"
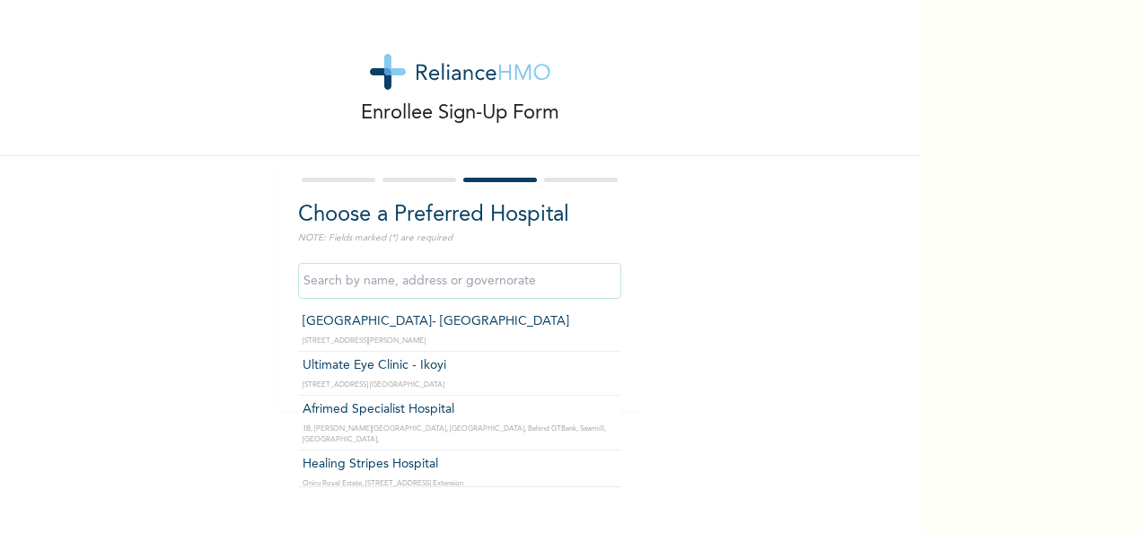
click at [460, 284] on input "text" at bounding box center [459, 281] width 323 height 36
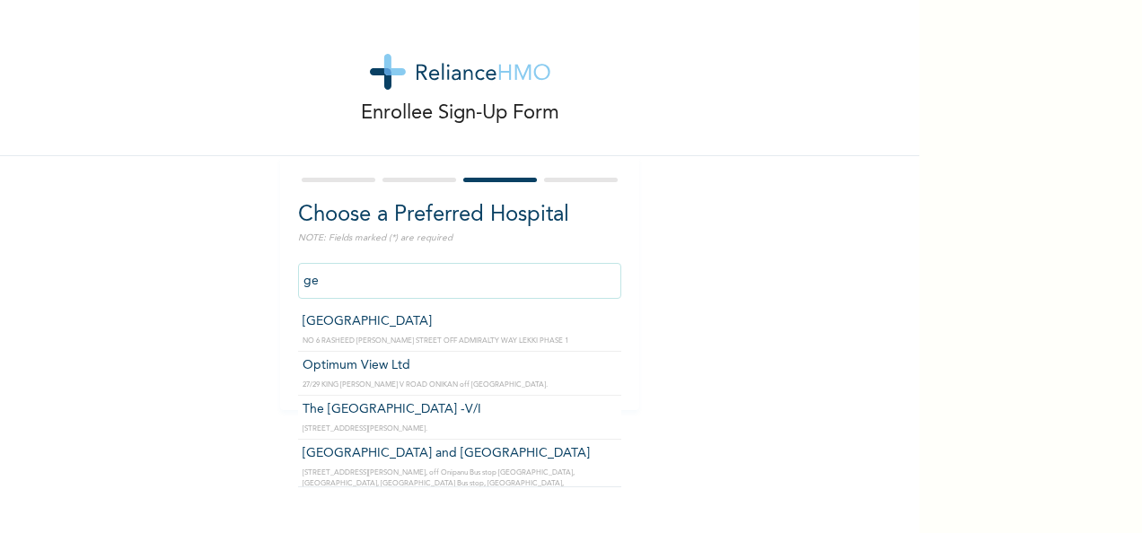
type input "g"
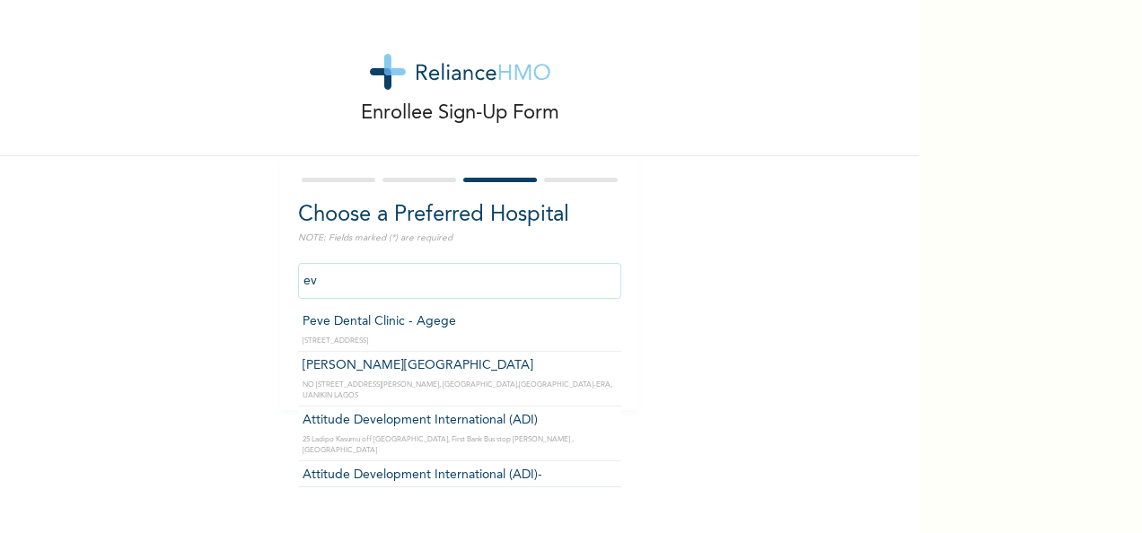
type input "e"
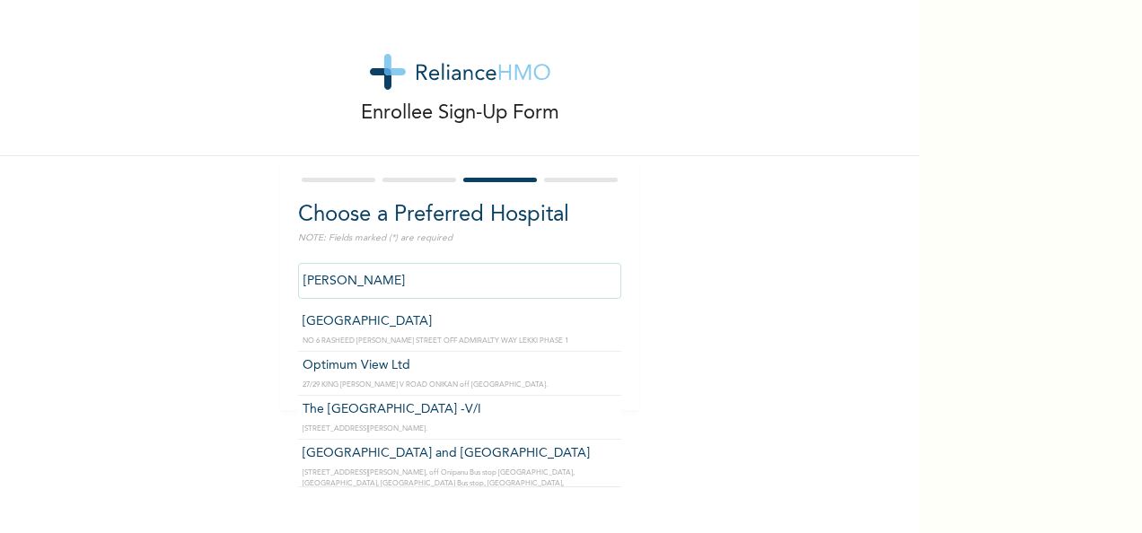
type input "[GEOGRAPHIC_DATA]"
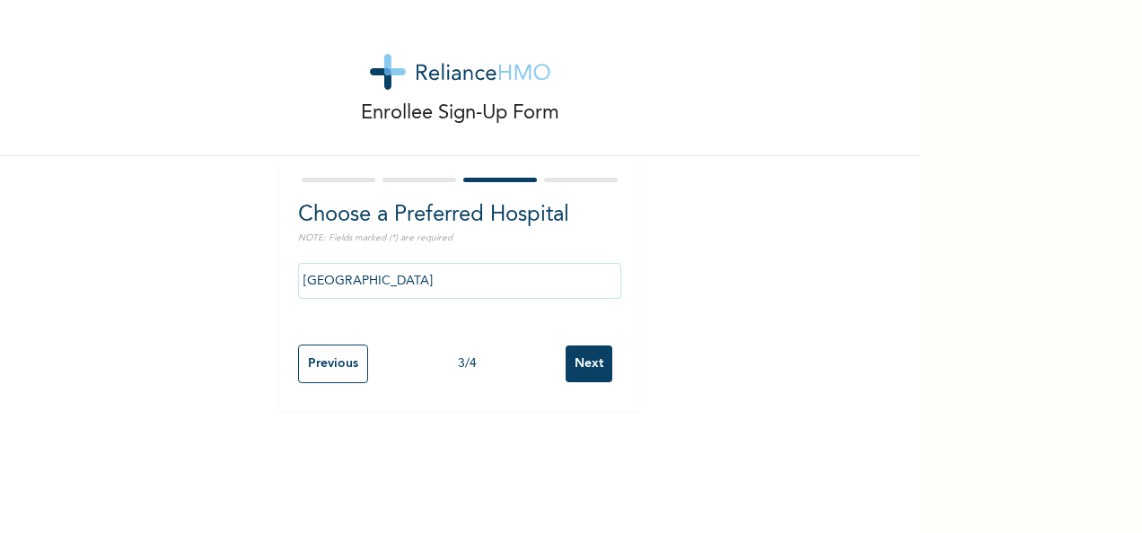
click at [582, 379] on input "Next" at bounding box center [589, 364] width 47 height 37
select select "1"
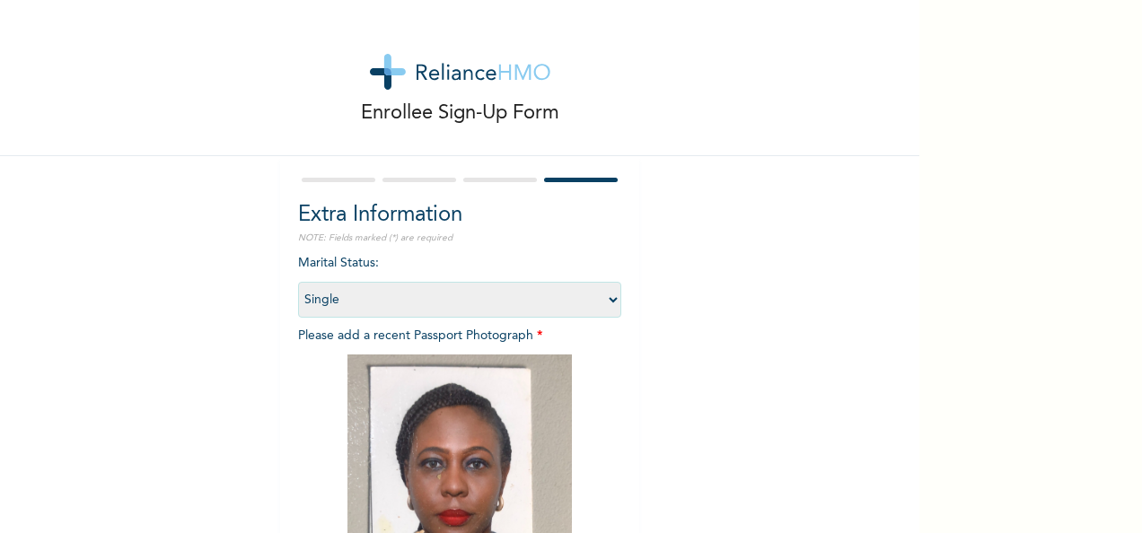
scroll to position [255, 0]
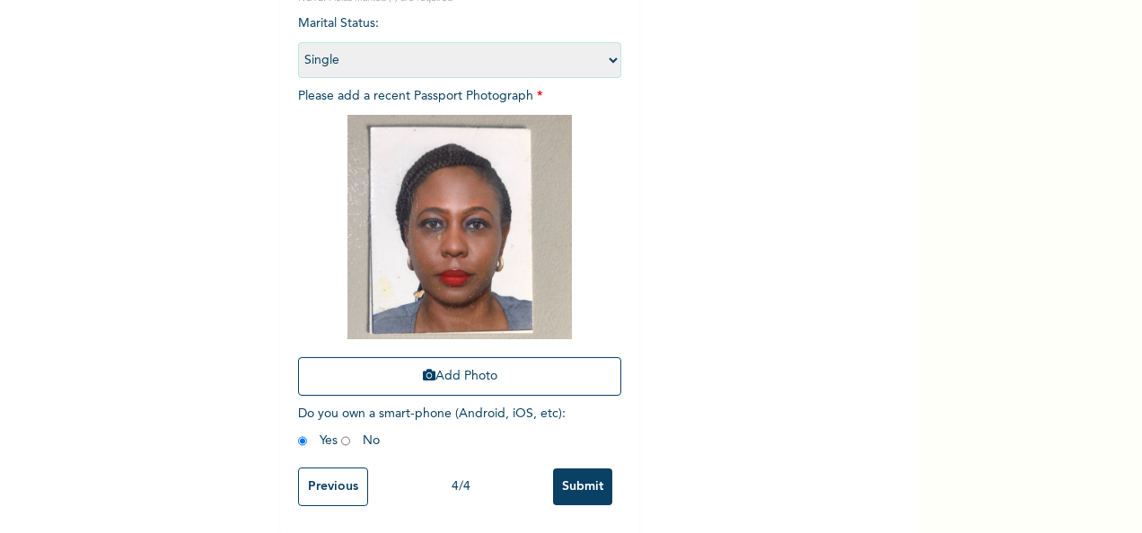
click at [558, 481] on input "Submit" at bounding box center [582, 487] width 59 height 37
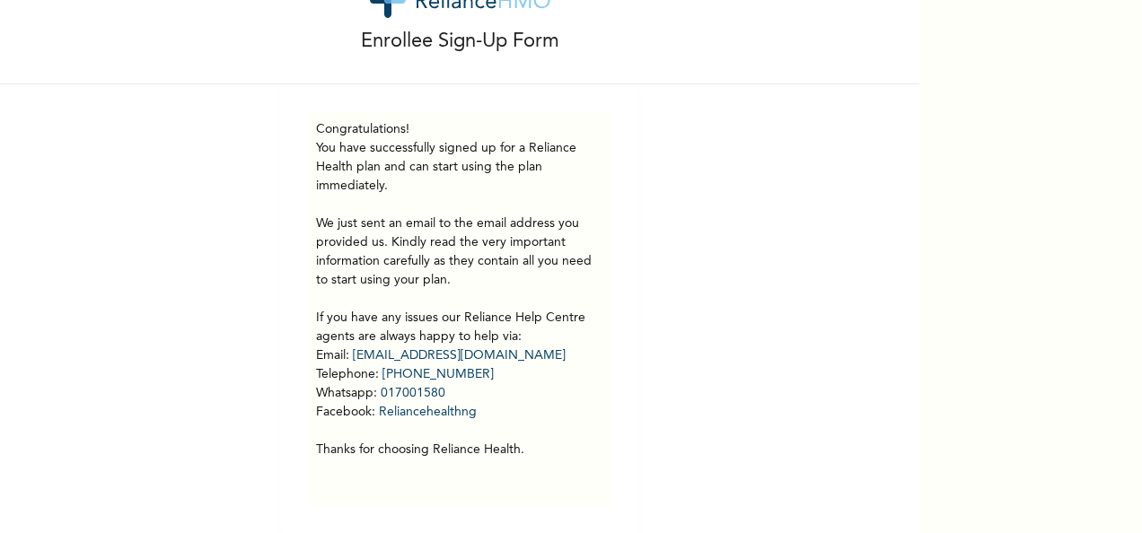
scroll to position [85, 0]
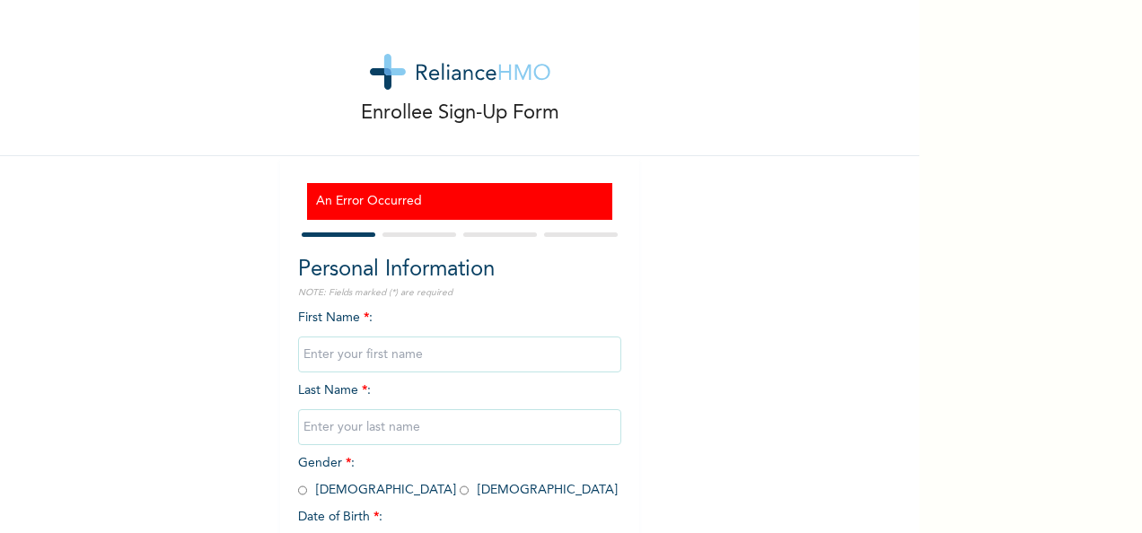
click at [217, 390] on div "Enrollee Sign-Up Form An Error Occurred Personal Information NOTE: Fields marke…" at bounding box center [459, 336] width 919 height 672
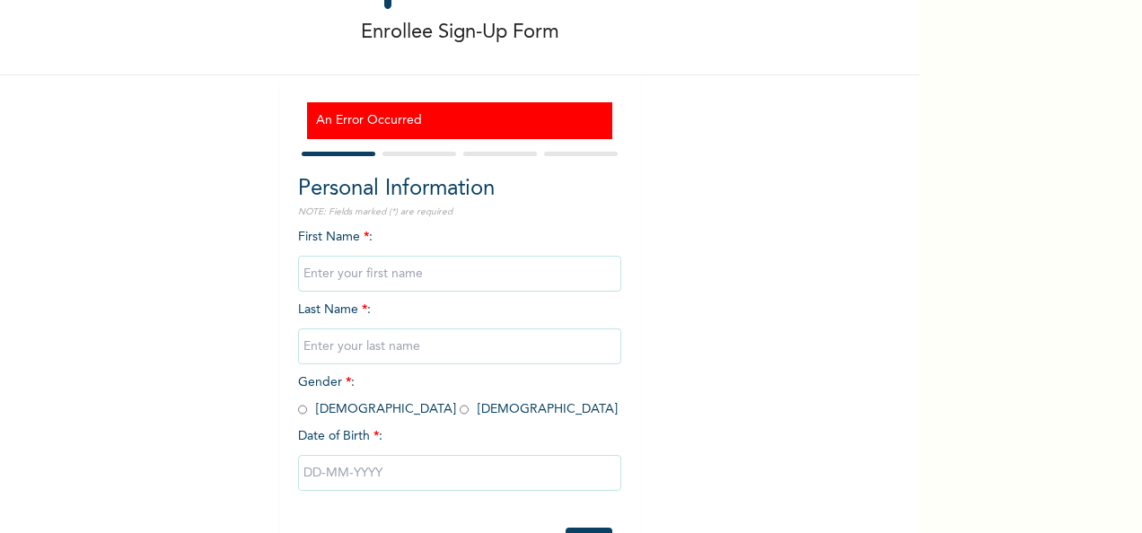
scroll to position [154, 0]
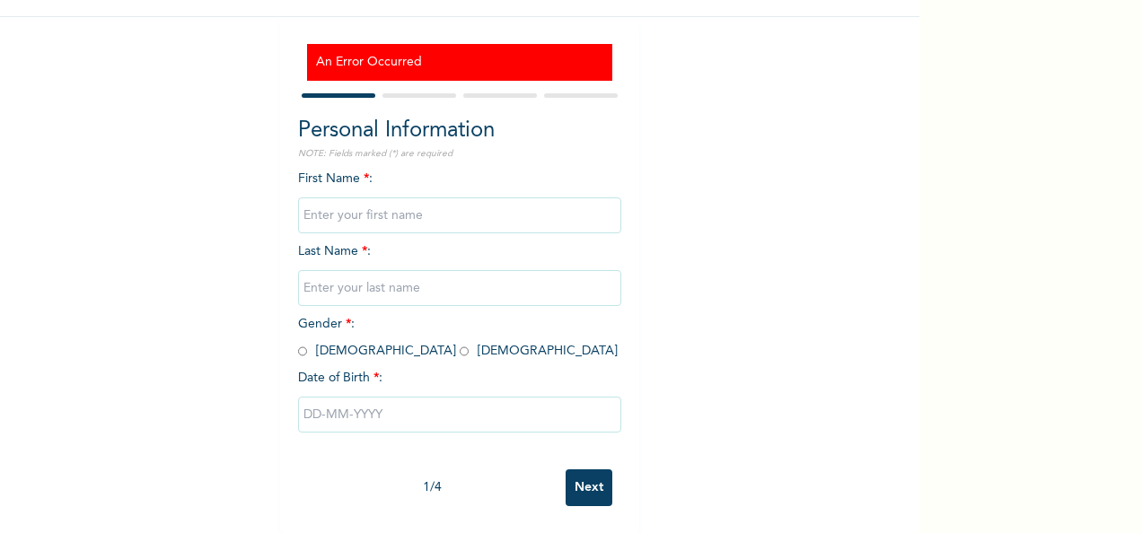
click at [579, 482] on input "Next" at bounding box center [589, 487] width 47 height 37
click at [249, 432] on div "Enrollee Sign-Up Form An Error Occurred Personal Information NOTE: Fields marke…" at bounding box center [459, 197] width 919 height 672
